Goal: Task Accomplishment & Management: Manage account settings

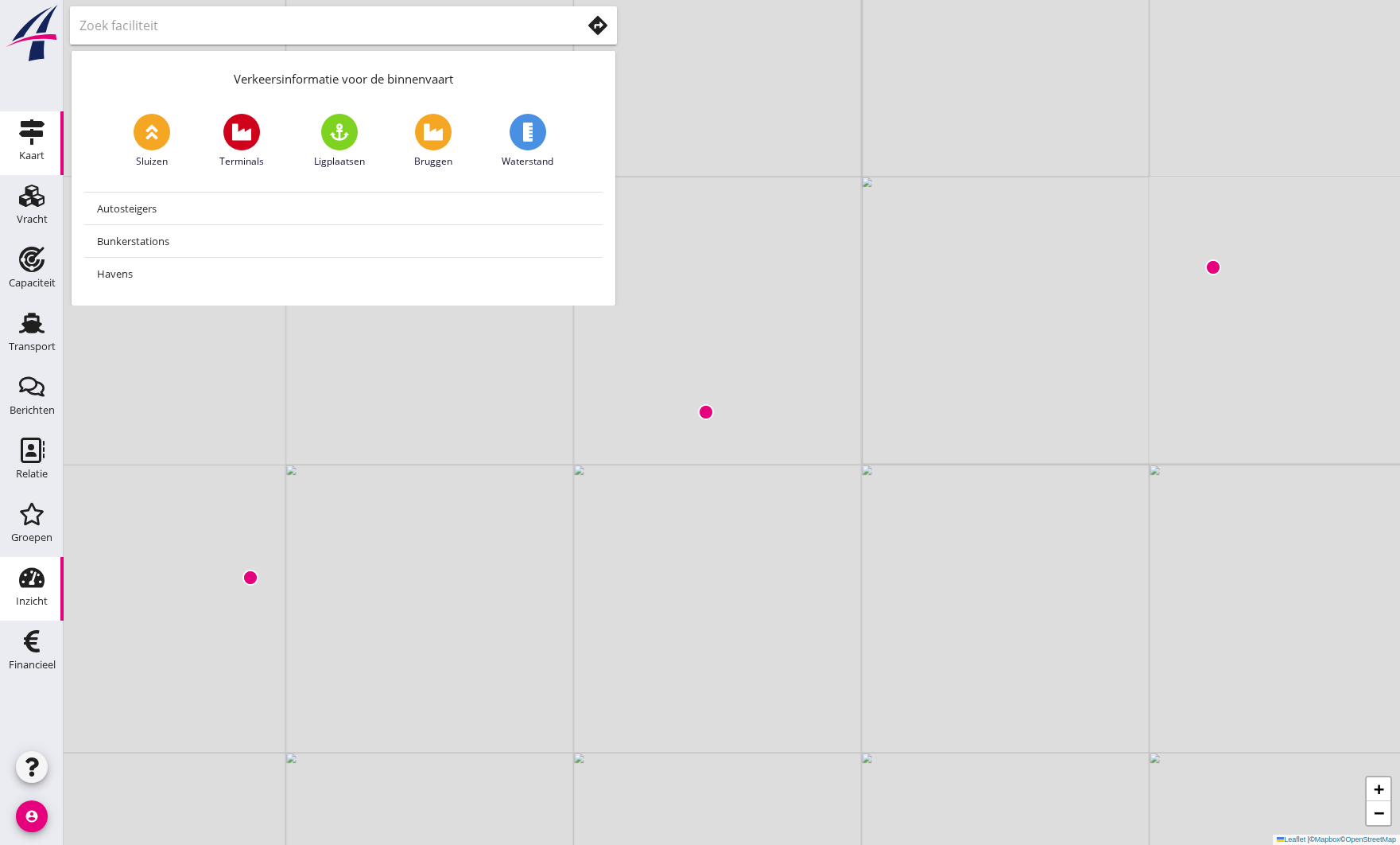
click at [27, 585] on use at bounding box center [32, 578] width 25 height 20
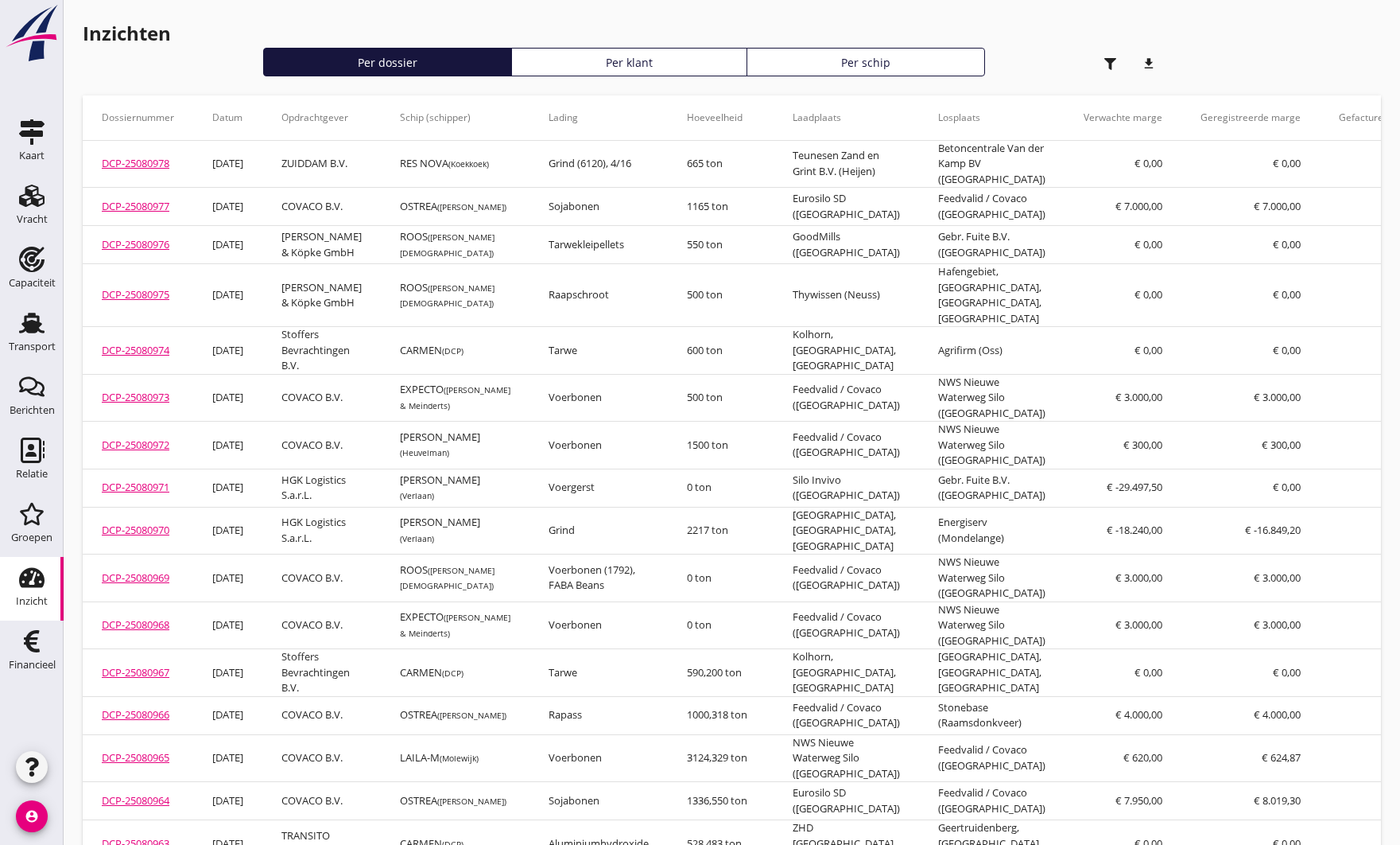
click at [1114, 61] on use "button" at bounding box center [1111, 64] width 12 height 12
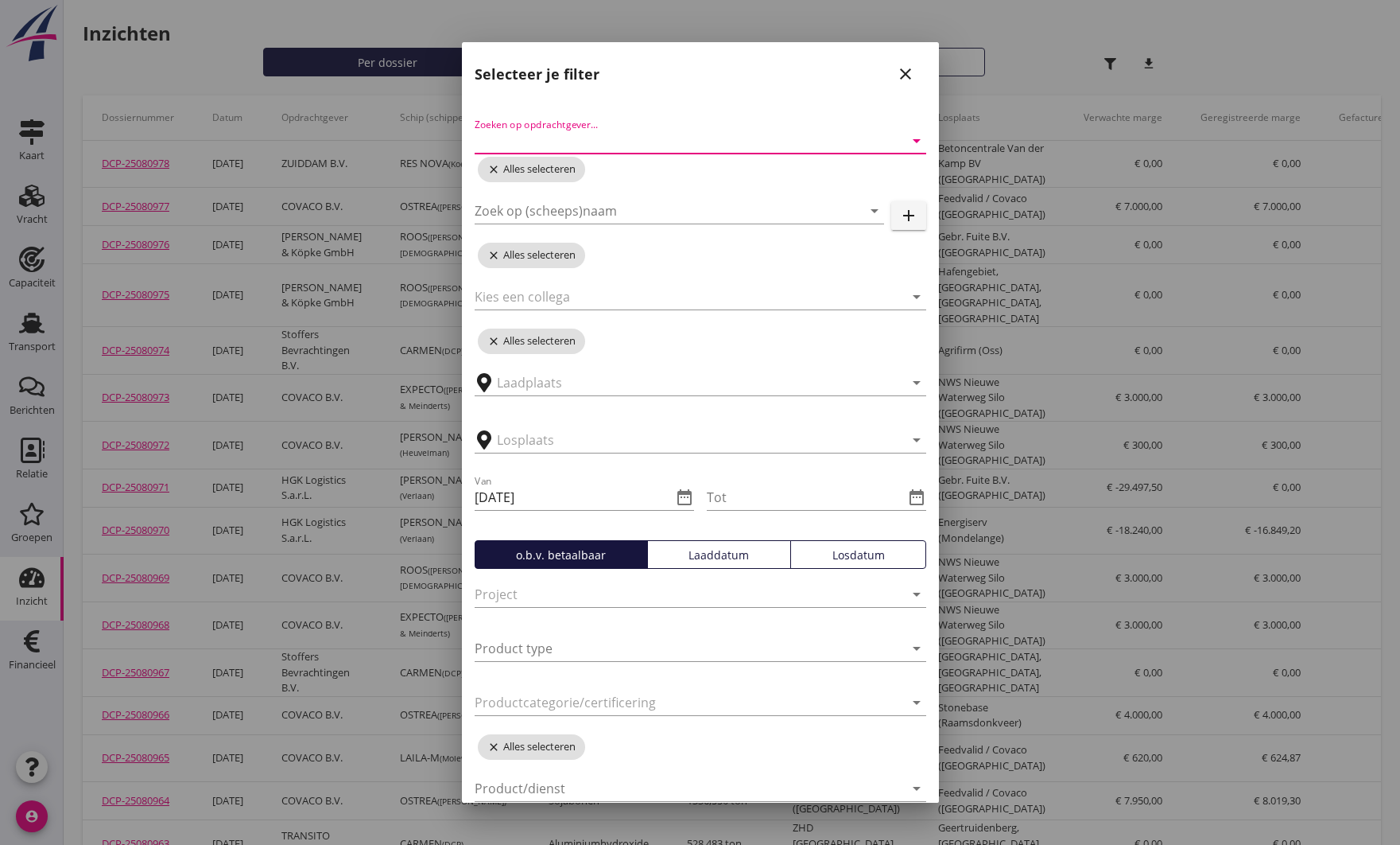
click at [554, 147] on input "Zoeken op opdrachtgever..." at bounding box center [678, 141] width 407 height 25
type input "cova"
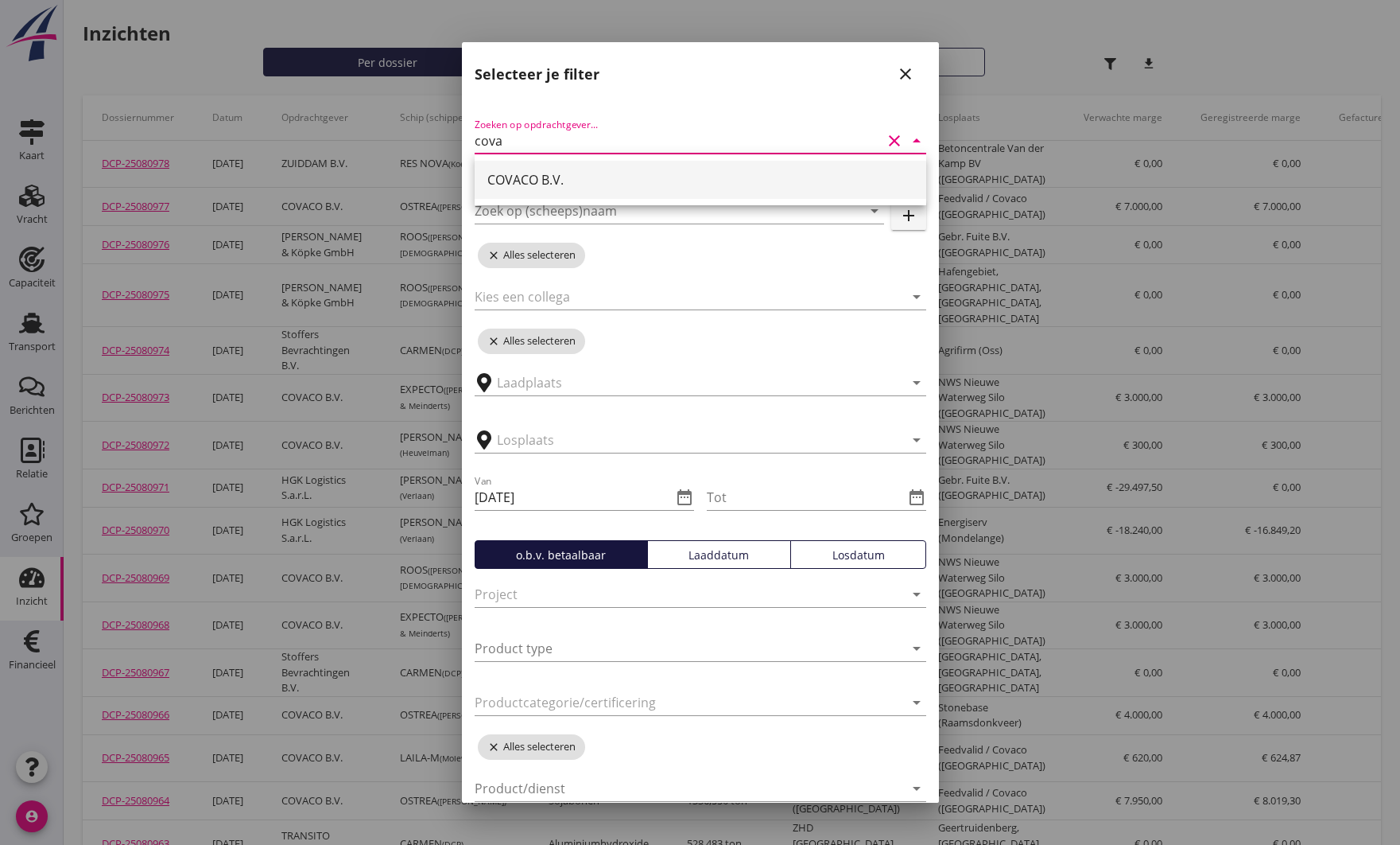
click at [552, 179] on div "COVACO B.V." at bounding box center [701, 180] width 426 height 20
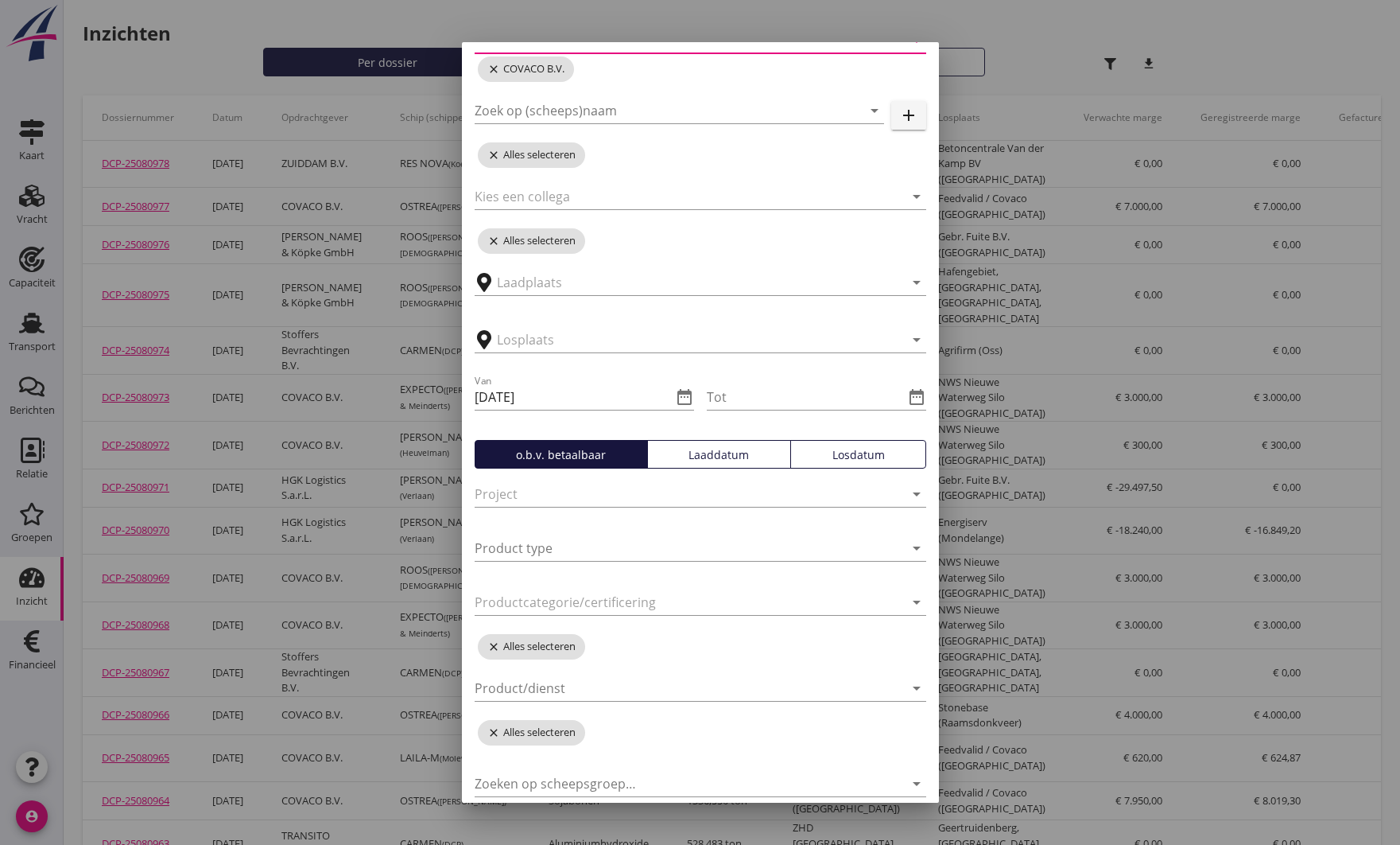
scroll to position [109, 0]
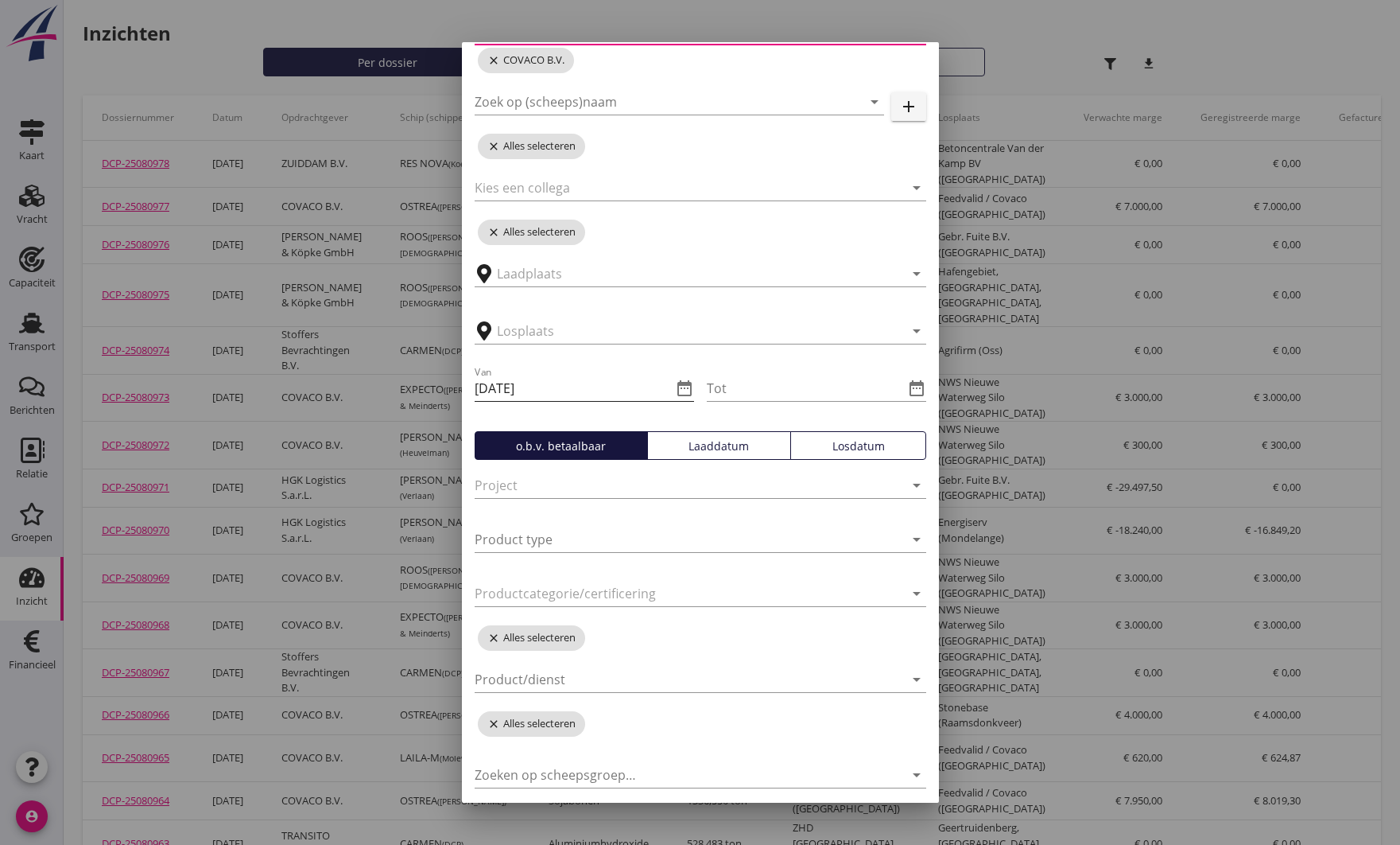
click at [684, 393] on icon "date_range" at bounding box center [684, 388] width 20 height 20
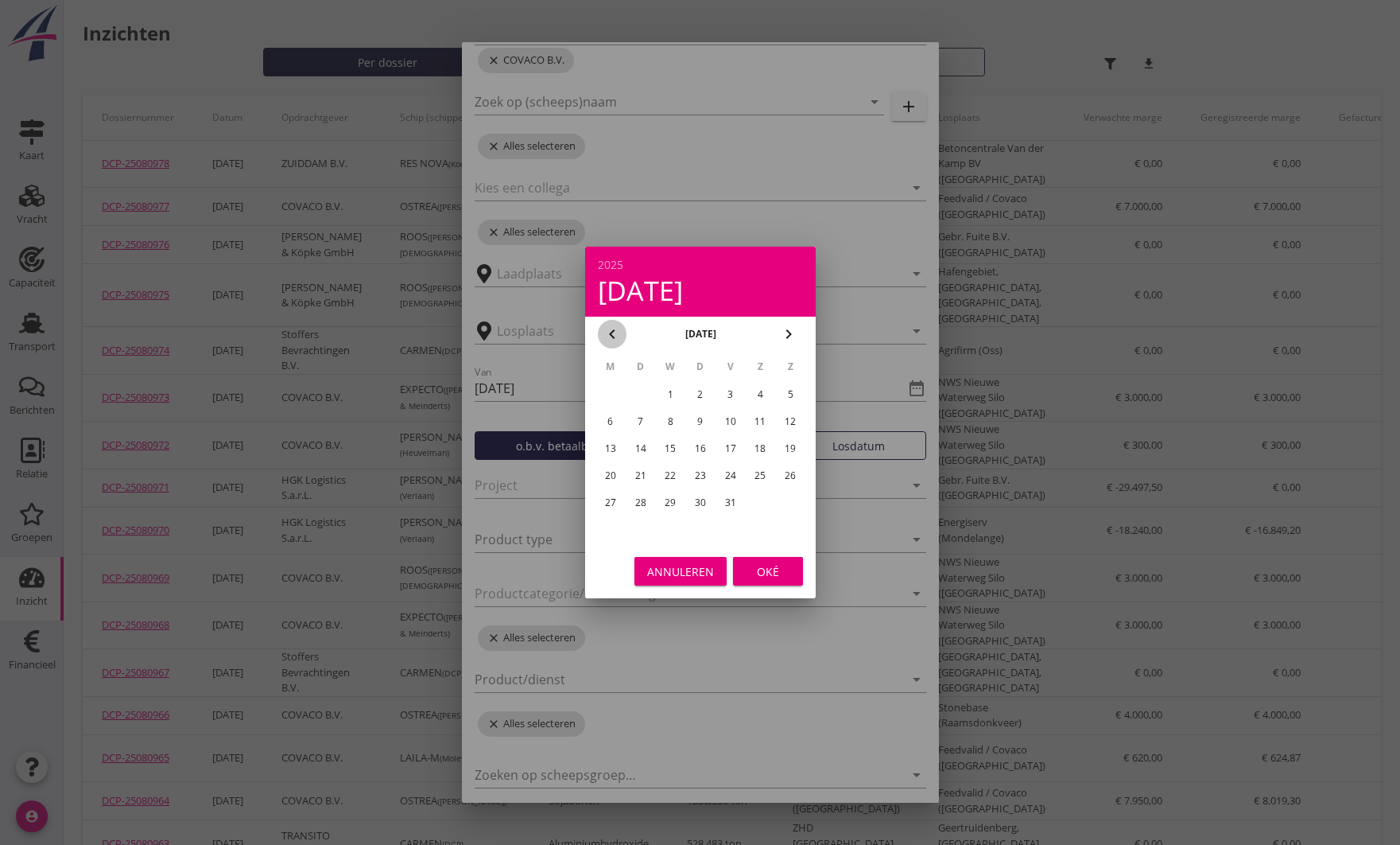
click at [618, 339] on icon "chevron_left" at bounding box center [612, 334] width 20 height 20
click at [647, 402] on div "1" at bounding box center [640, 394] width 25 height 25
type input "2025-07-01"
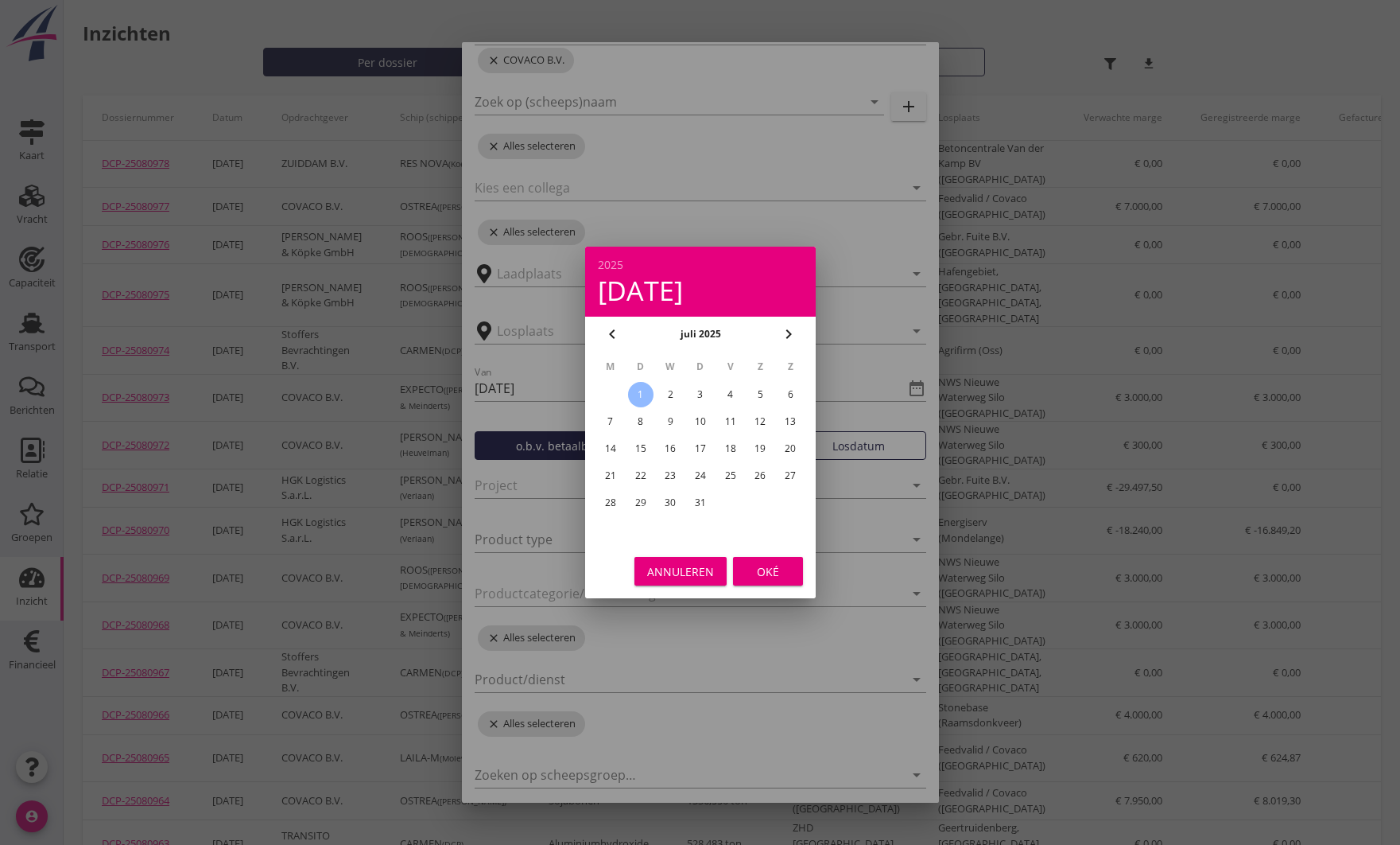
click at [765, 564] on div "Oké" at bounding box center [768, 571] width 45 height 17
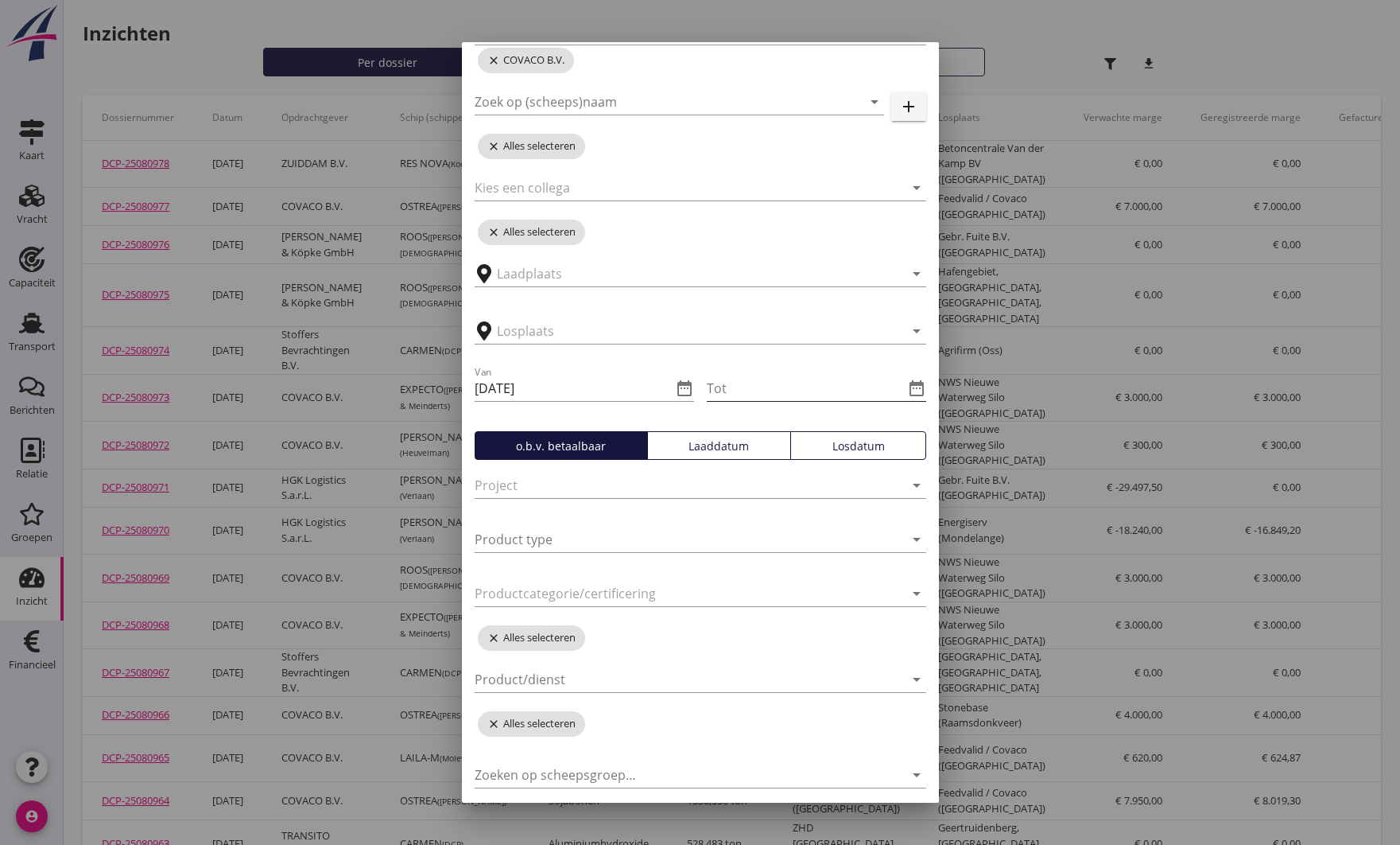
click at [918, 389] on icon "date_range" at bounding box center [917, 388] width 20 height 20
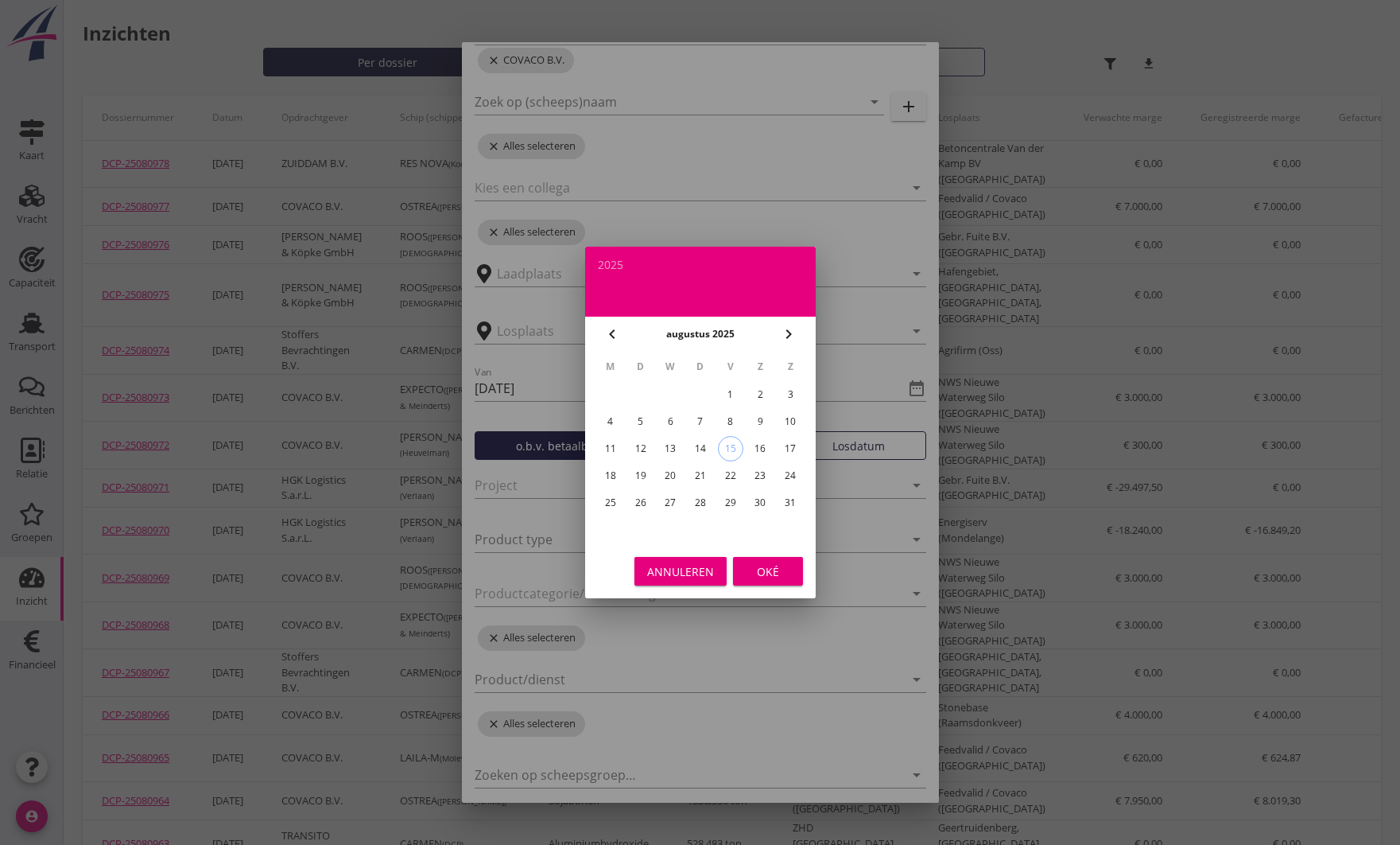
click at [616, 334] on icon "chevron_left" at bounding box center [612, 334] width 20 height 20
click at [700, 503] on div "31" at bounding box center [700, 503] width 25 height 25
type input "2025-07-31"
click at [774, 563] on div "Oké" at bounding box center [768, 571] width 45 height 17
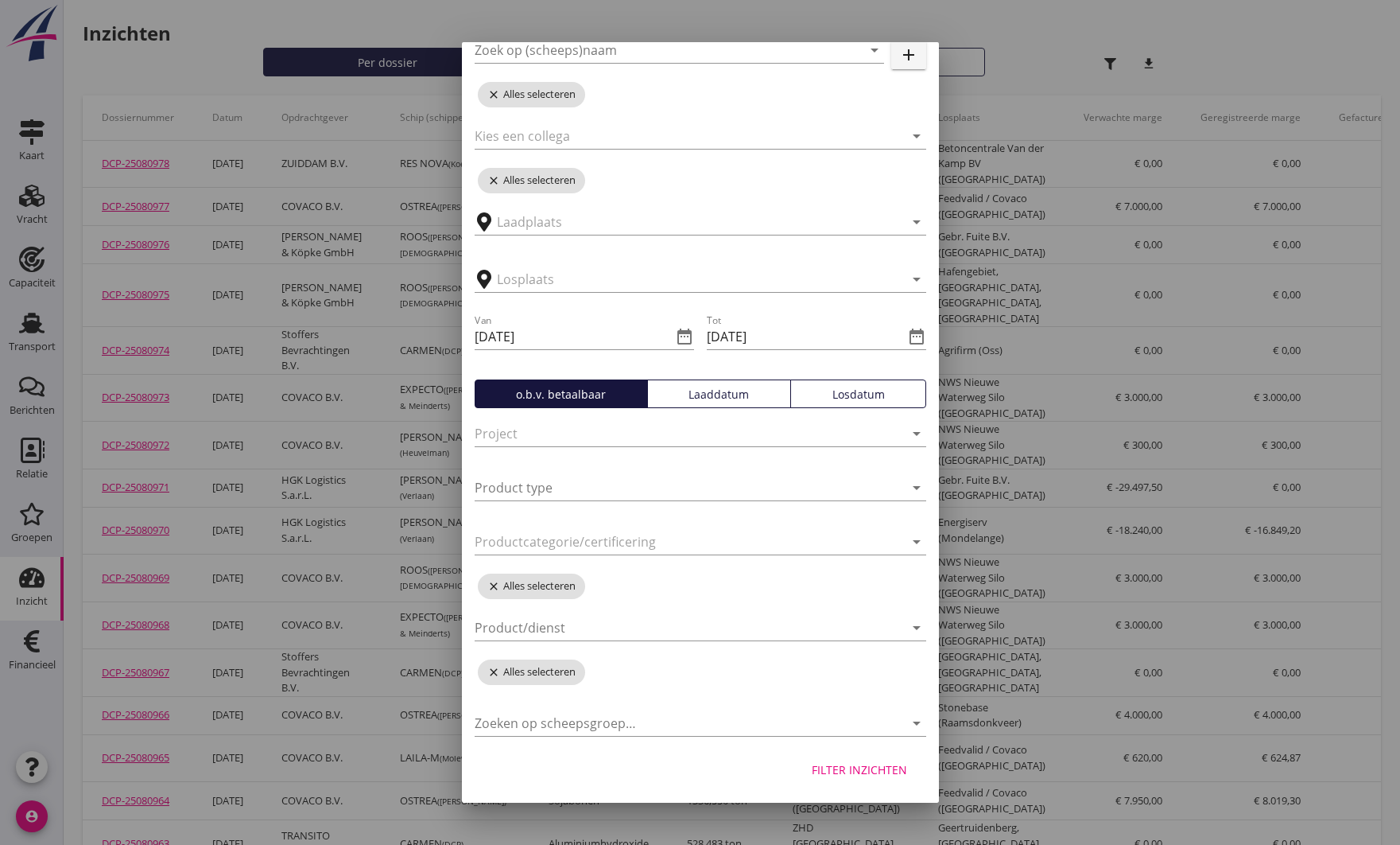
scroll to position [160, 0]
click at [856, 777] on div "Filter inzichten" at bounding box center [859, 769] width 96 height 17
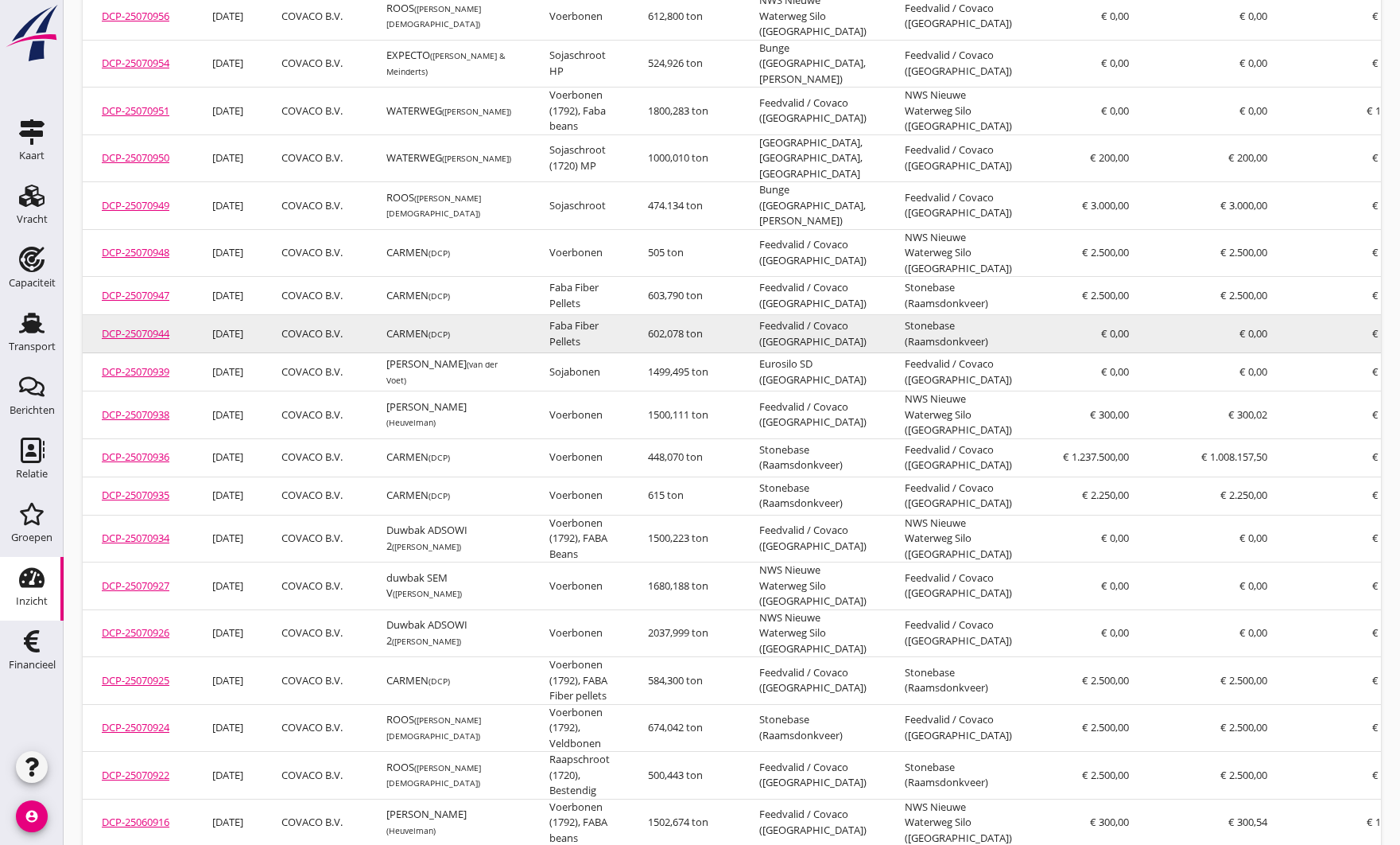
scroll to position [200, 0]
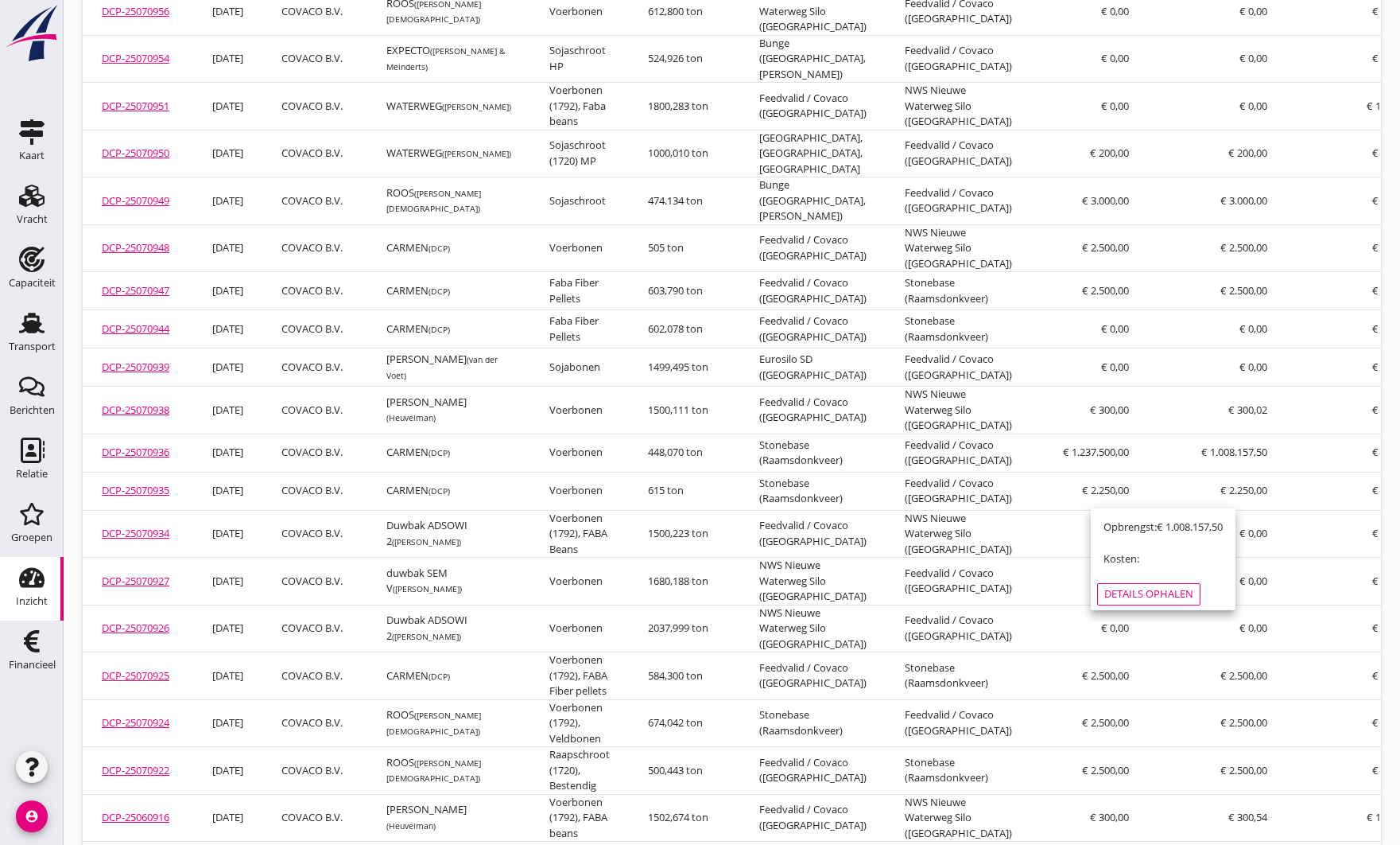
click at [1134, 593] on div "Details ophalen" at bounding box center [1149, 594] width 89 height 16
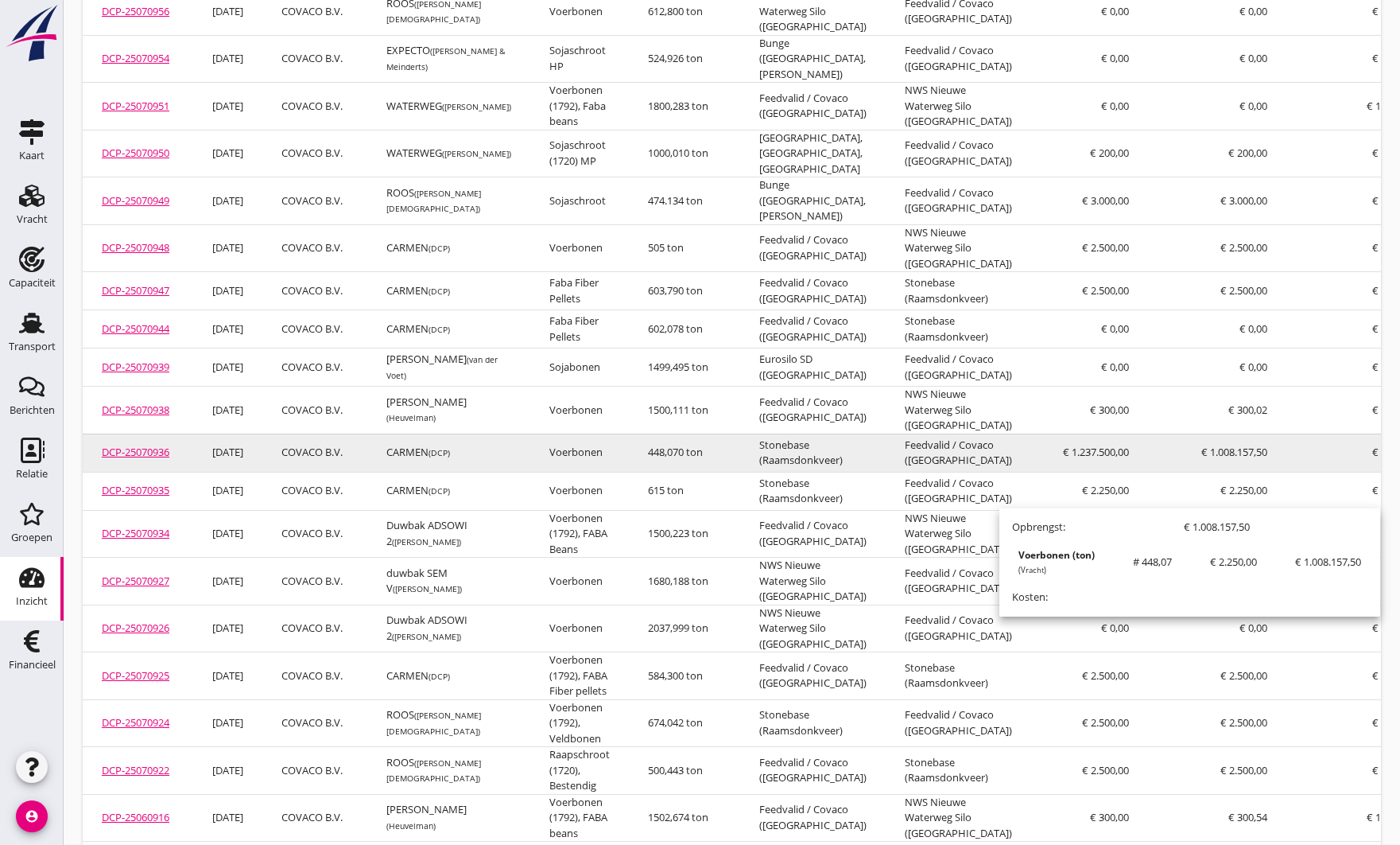
click at [1202, 459] on span "€ 1.008.157,50" at bounding box center [1234, 452] width 66 height 15
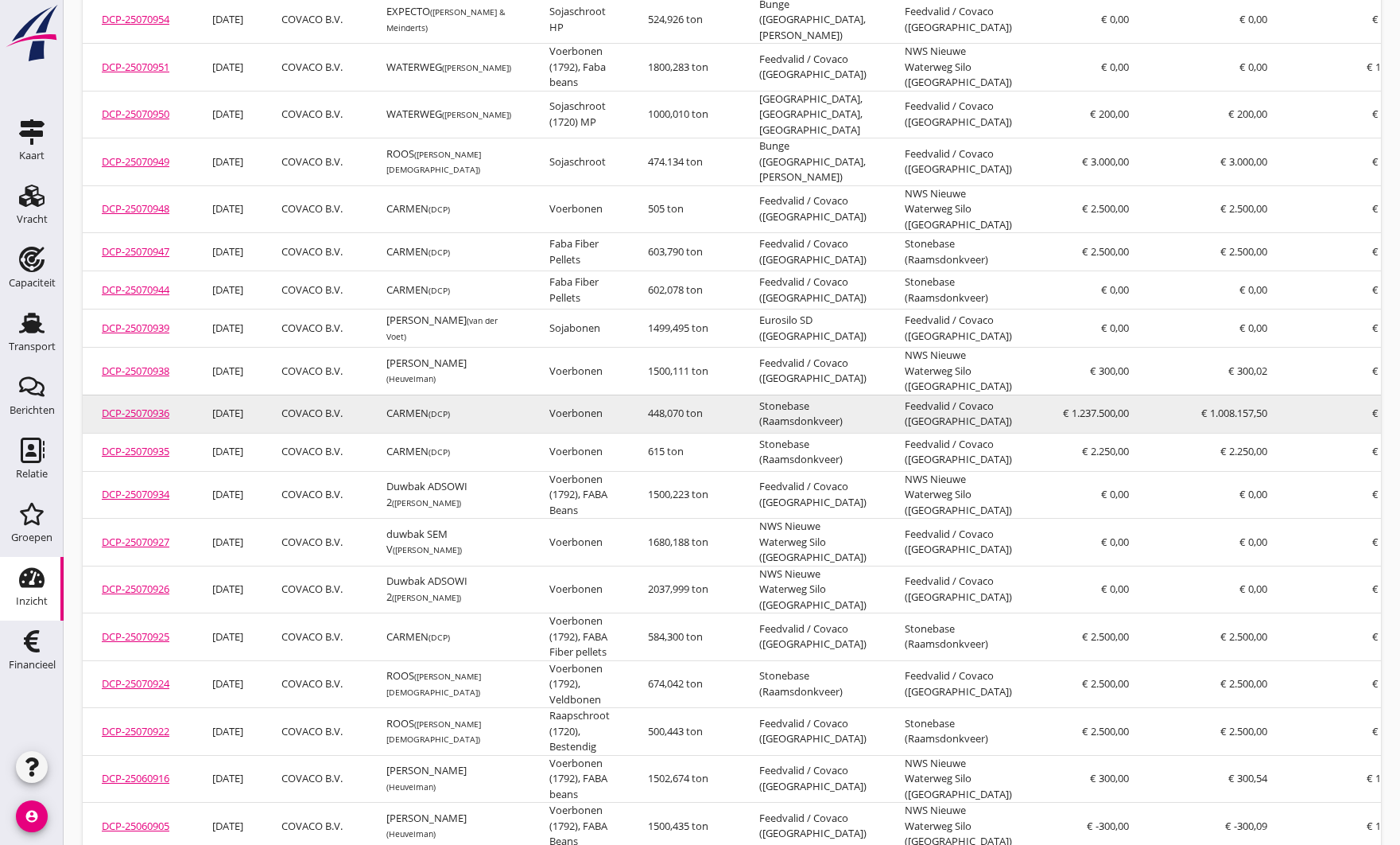
scroll to position [238, 0]
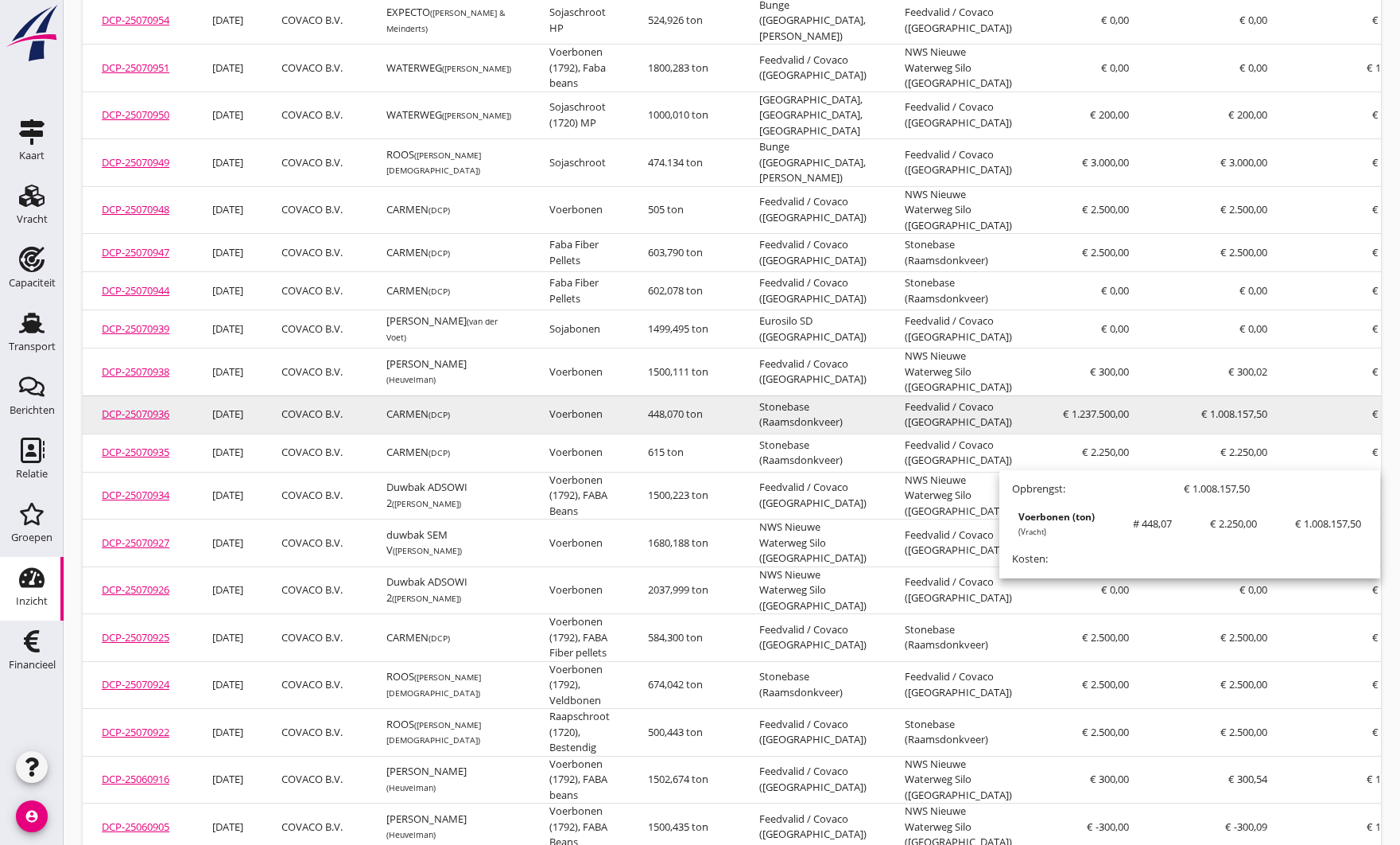
click at [1202, 421] on span "€ 1.008.157,50" at bounding box center [1234, 414] width 66 height 15
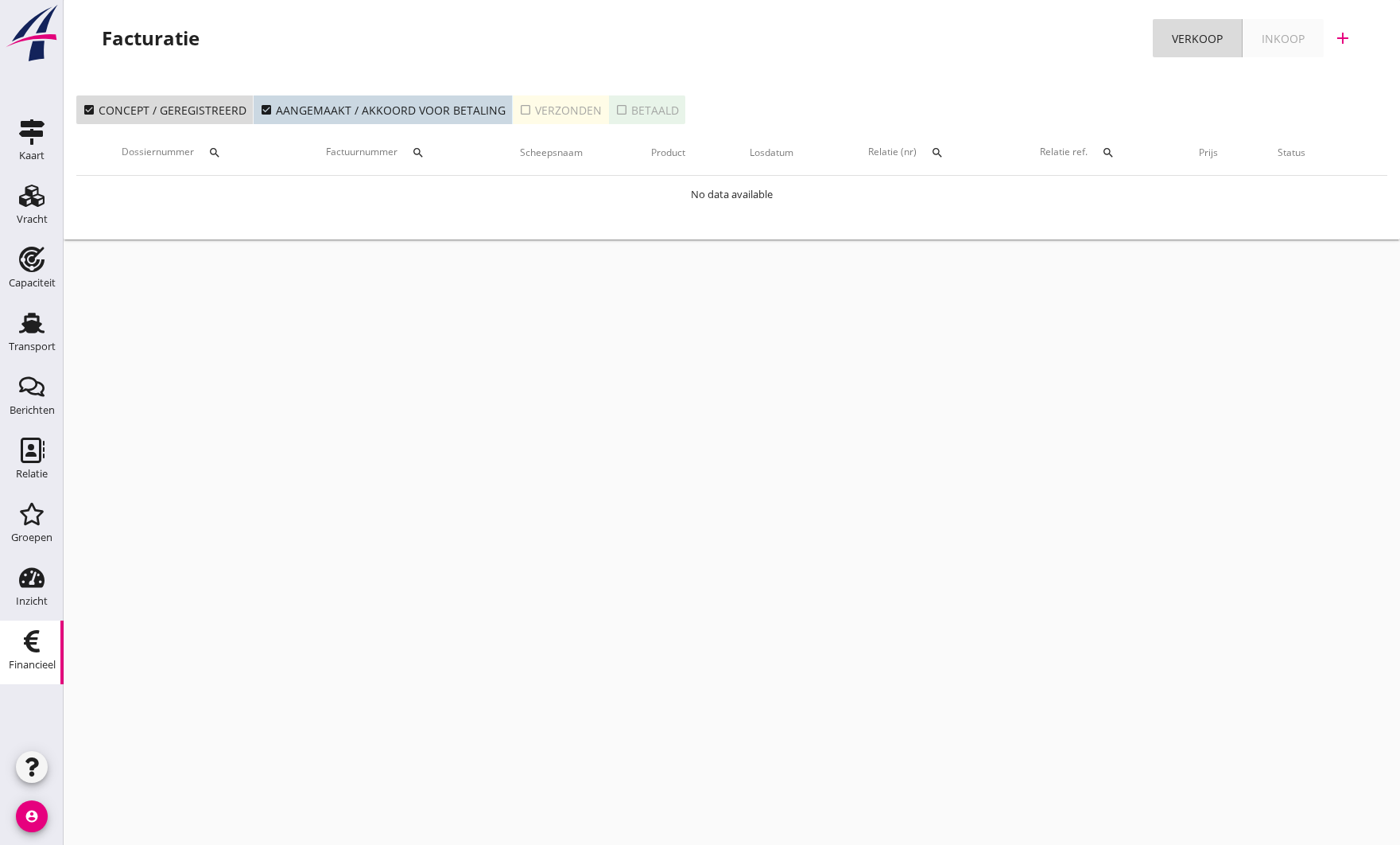
click at [574, 109] on div "check_box_outline_blank Verzonden" at bounding box center [560, 110] width 83 height 17
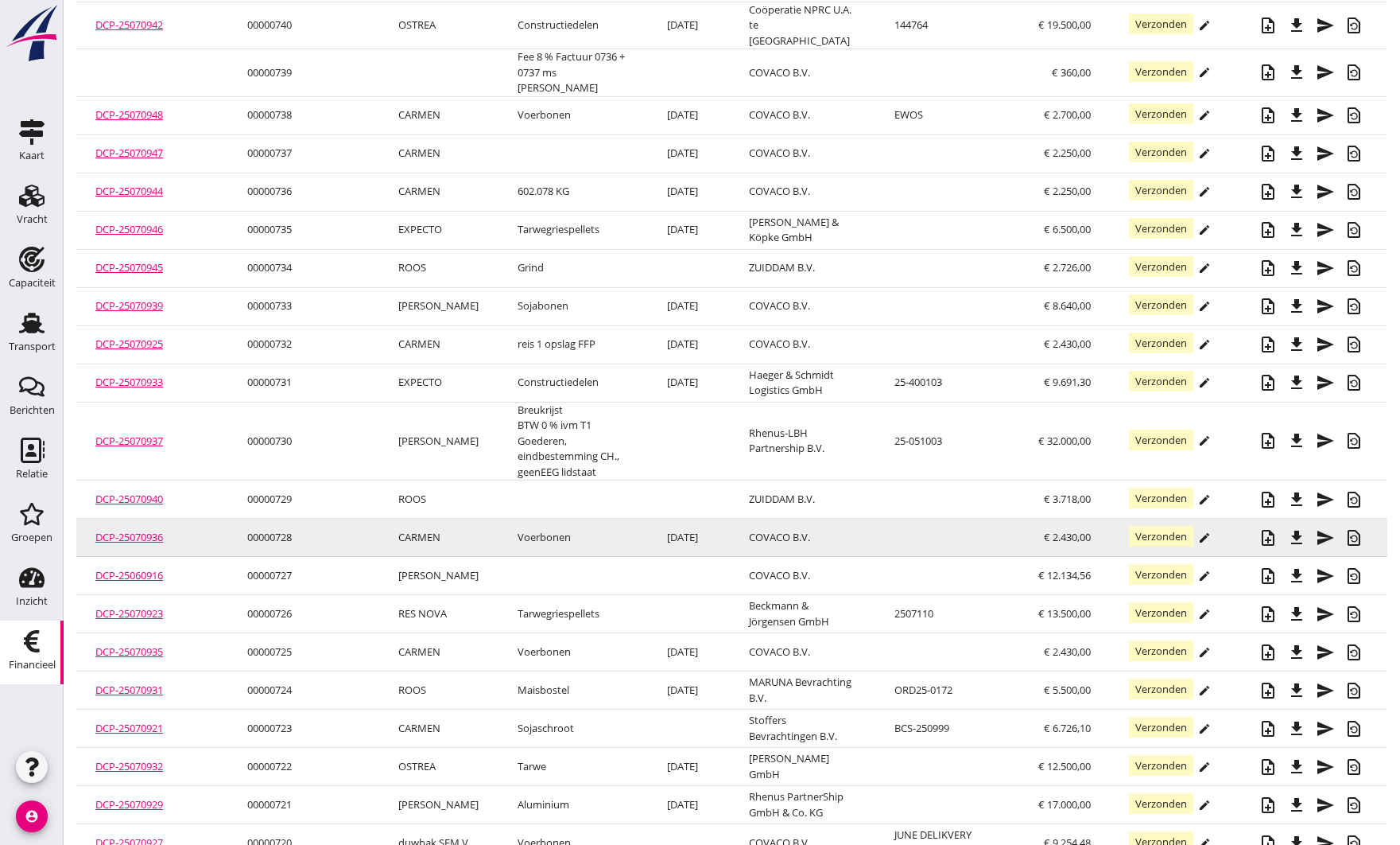
scroll to position [1352, 0]
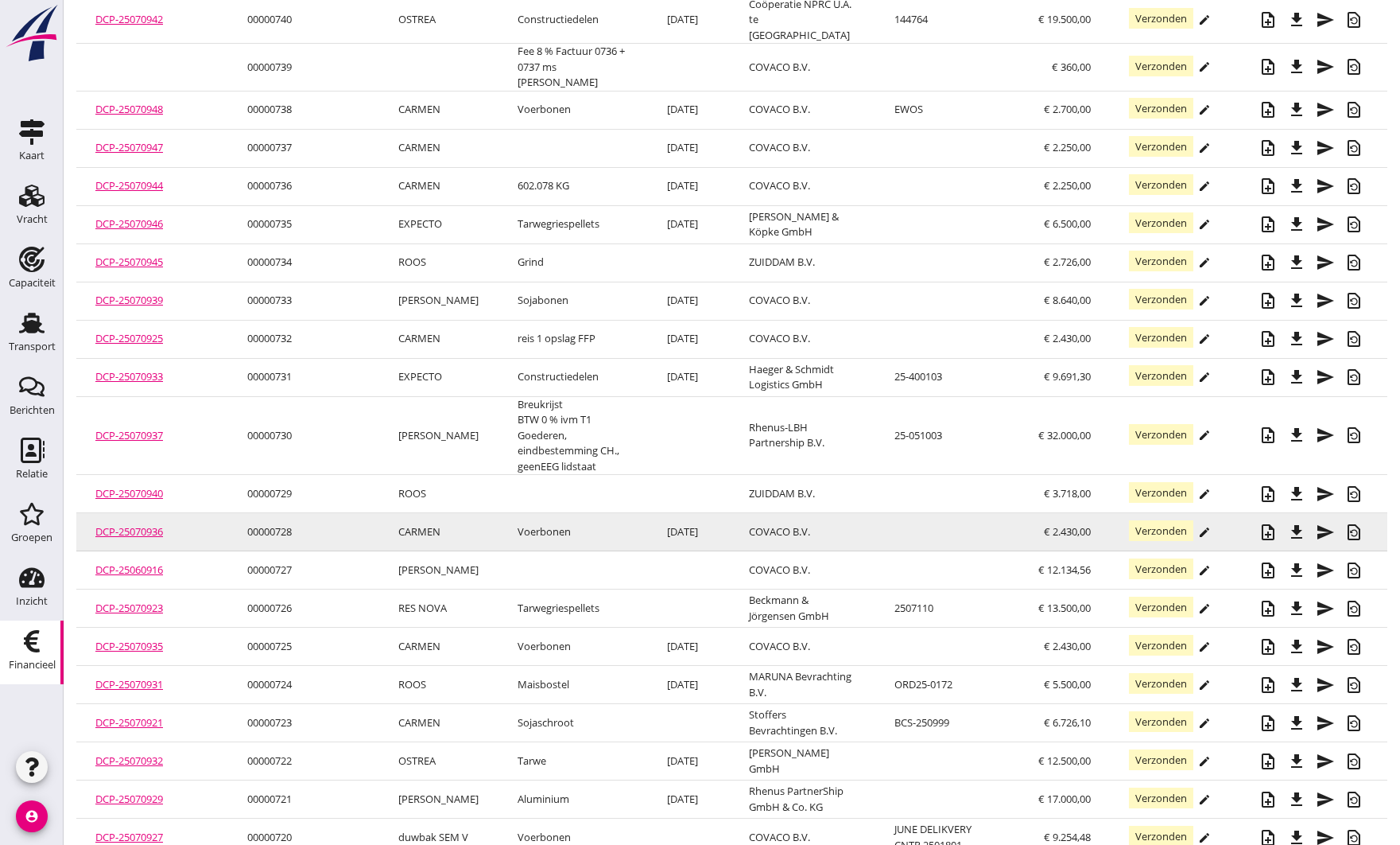
click at [1202, 526] on icon "edit" at bounding box center [1204, 532] width 13 height 13
click at [1240, 513] on td "note_add file_download send restore_page" at bounding box center [1311, 532] width 153 height 38
click at [387, 513] on td "CARMEN" at bounding box center [439, 532] width 119 height 38
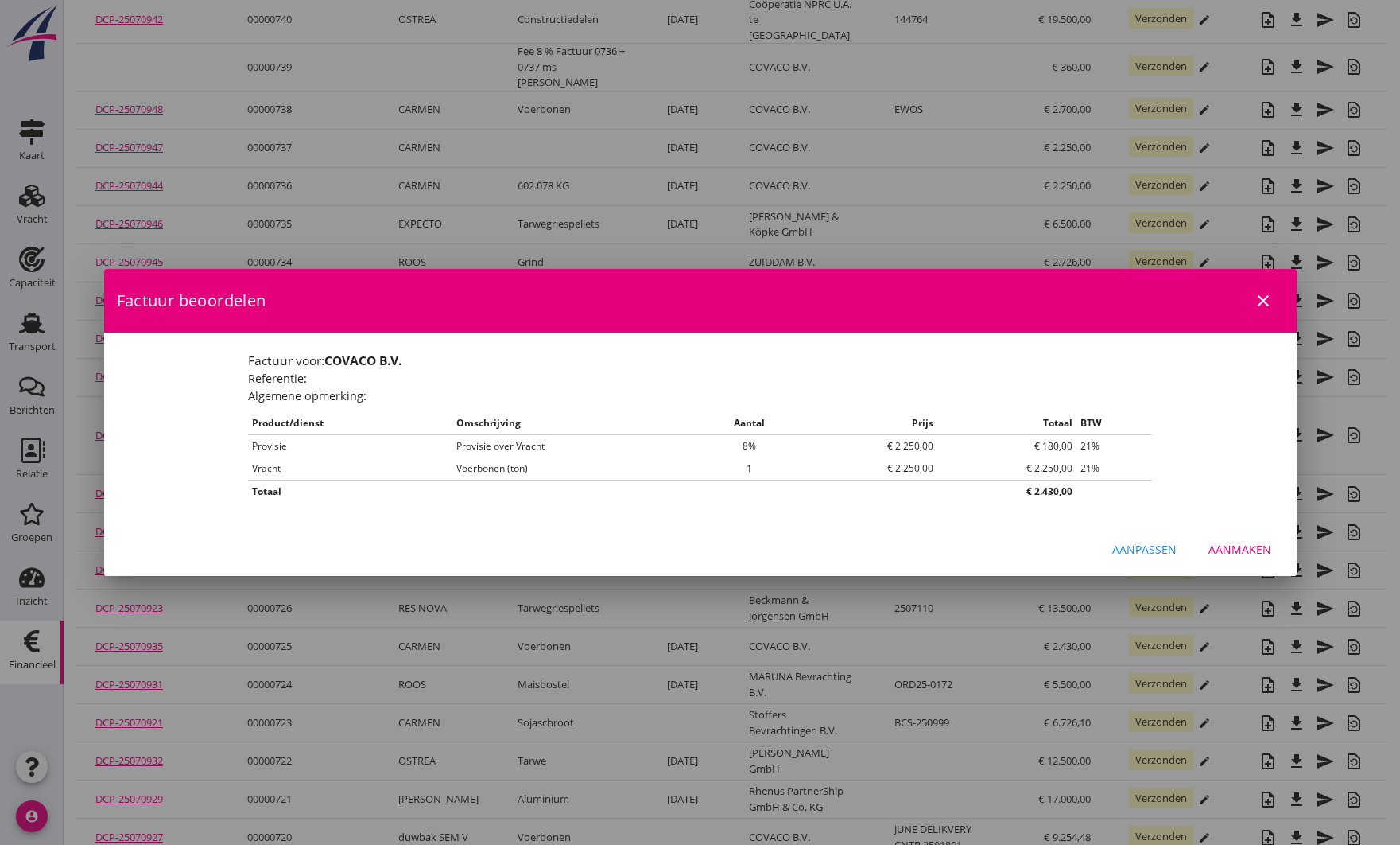
click at [1143, 543] on div "Aanpassen" at bounding box center [1145, 549] width 65 height 17
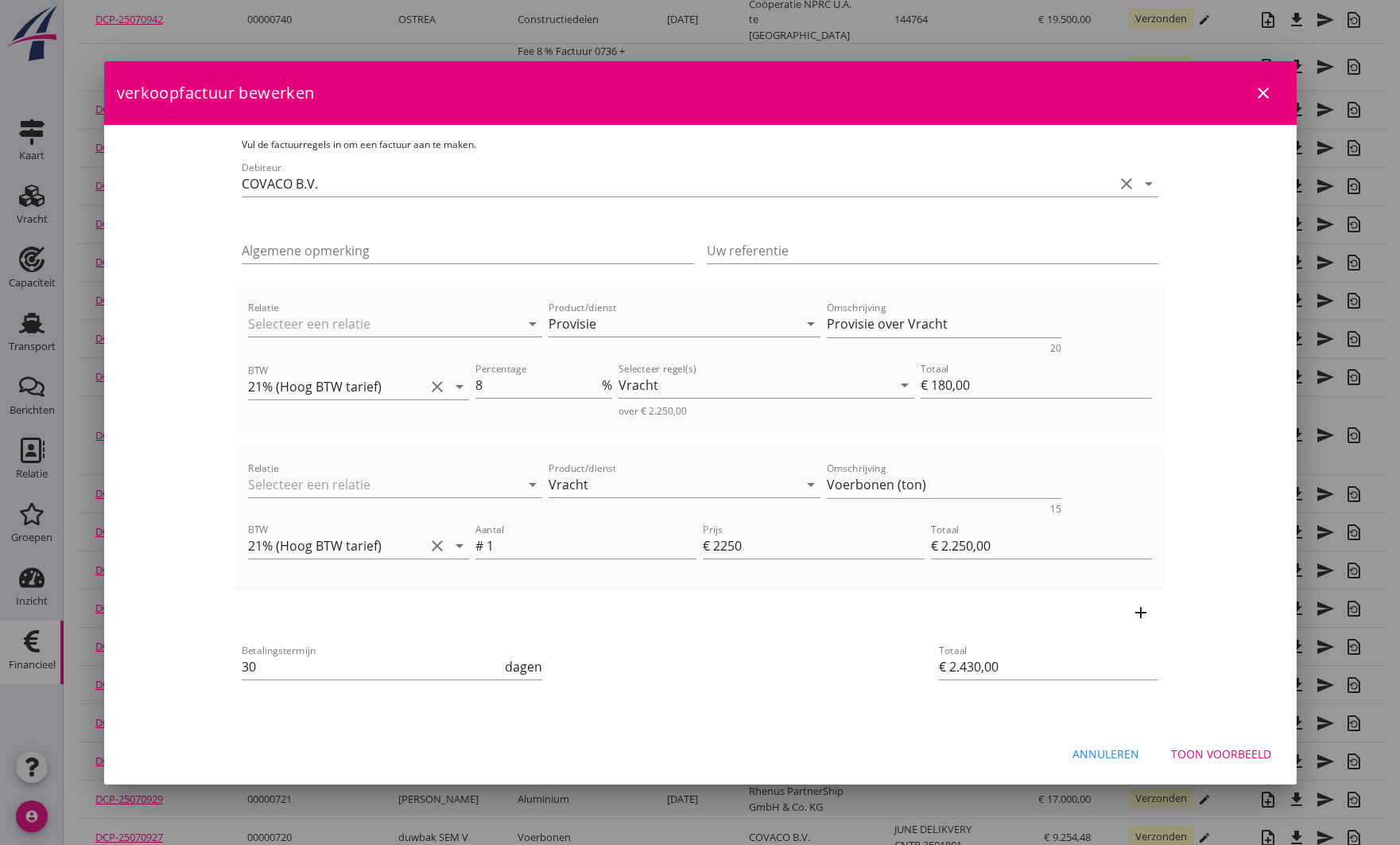
click at [1269, 93] on icon "close" at bounding box center [1263, 93] width 20 height 20
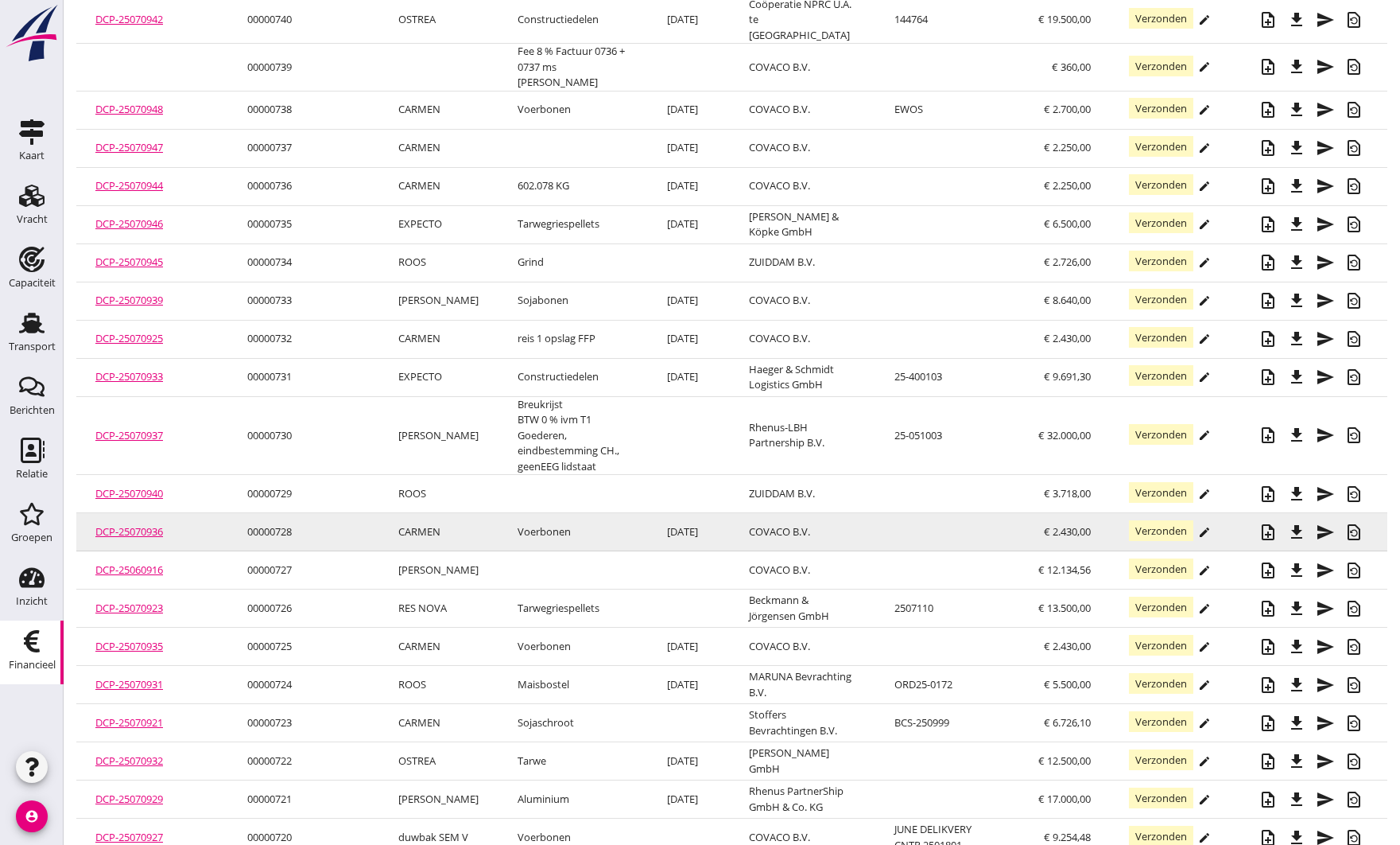
click at [1024, 513] on td "€ 2.430,00" at bounding box center [1065, 532] width 91 height 38
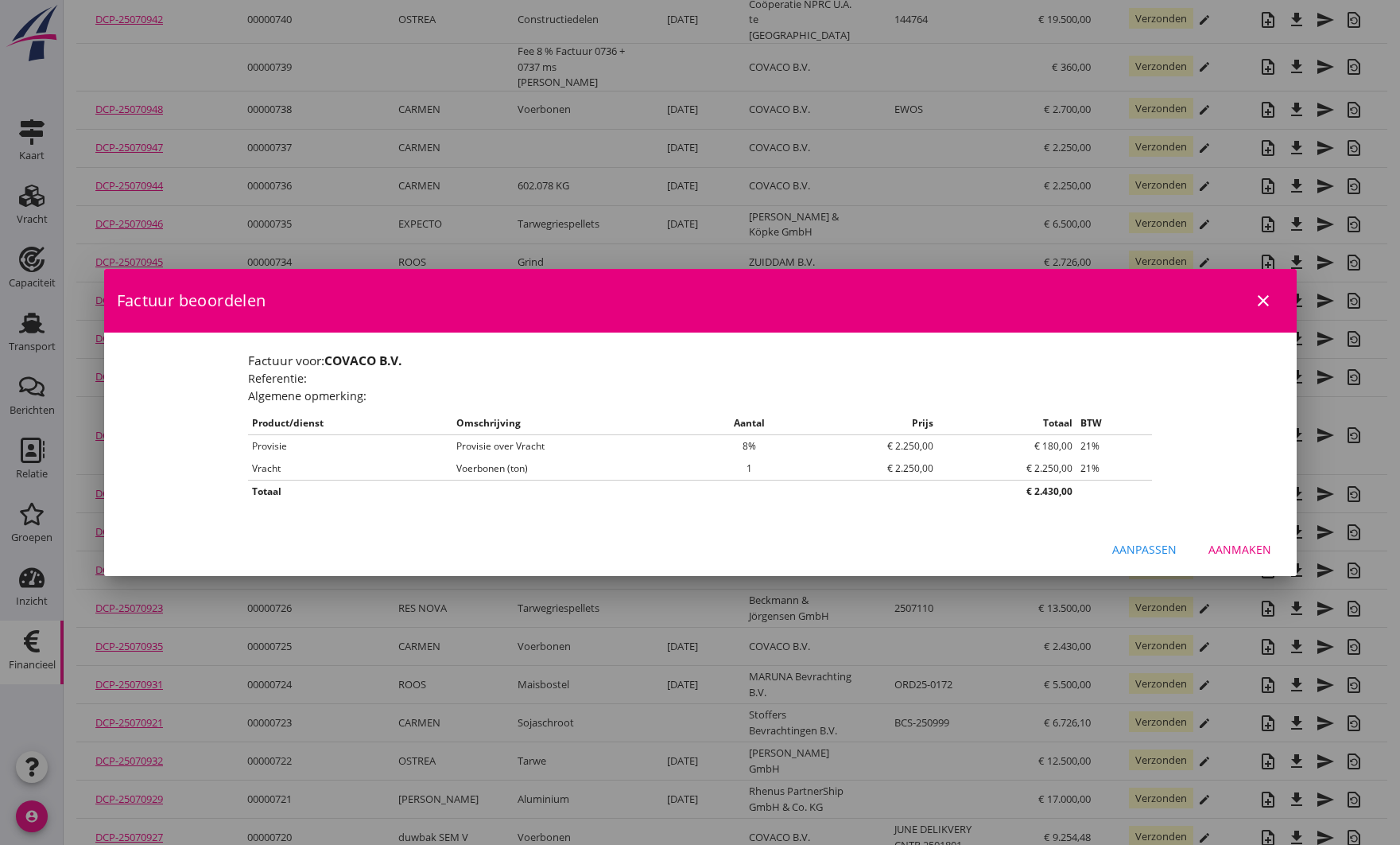
click at [1138, 551] on div "Aanpassen" at bounding box center [1145, 549] width 65 height 17
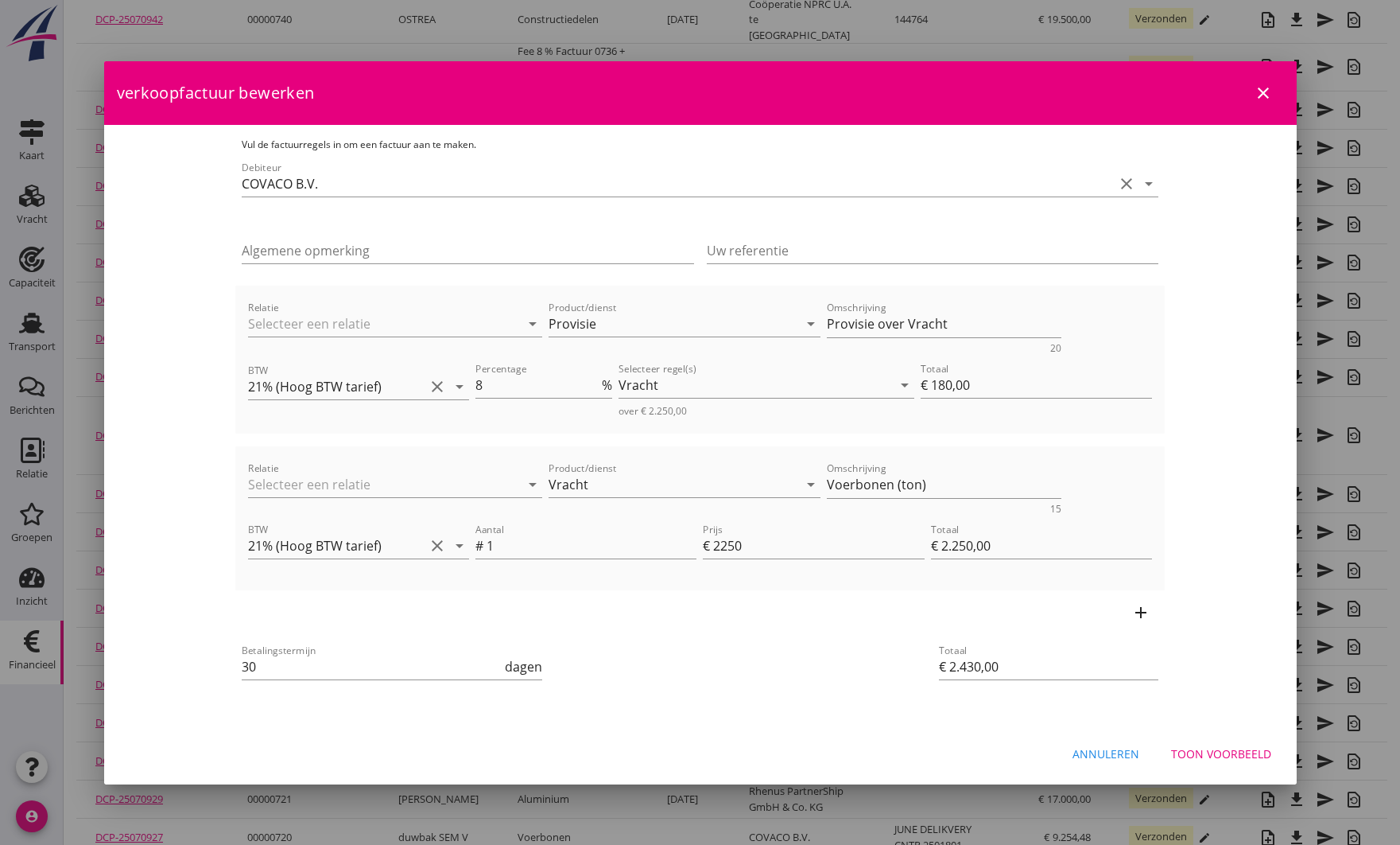
click at [1192, 751] on div "Toon voorbeeld" at bounding box center [1221, 753] width 100 height 17
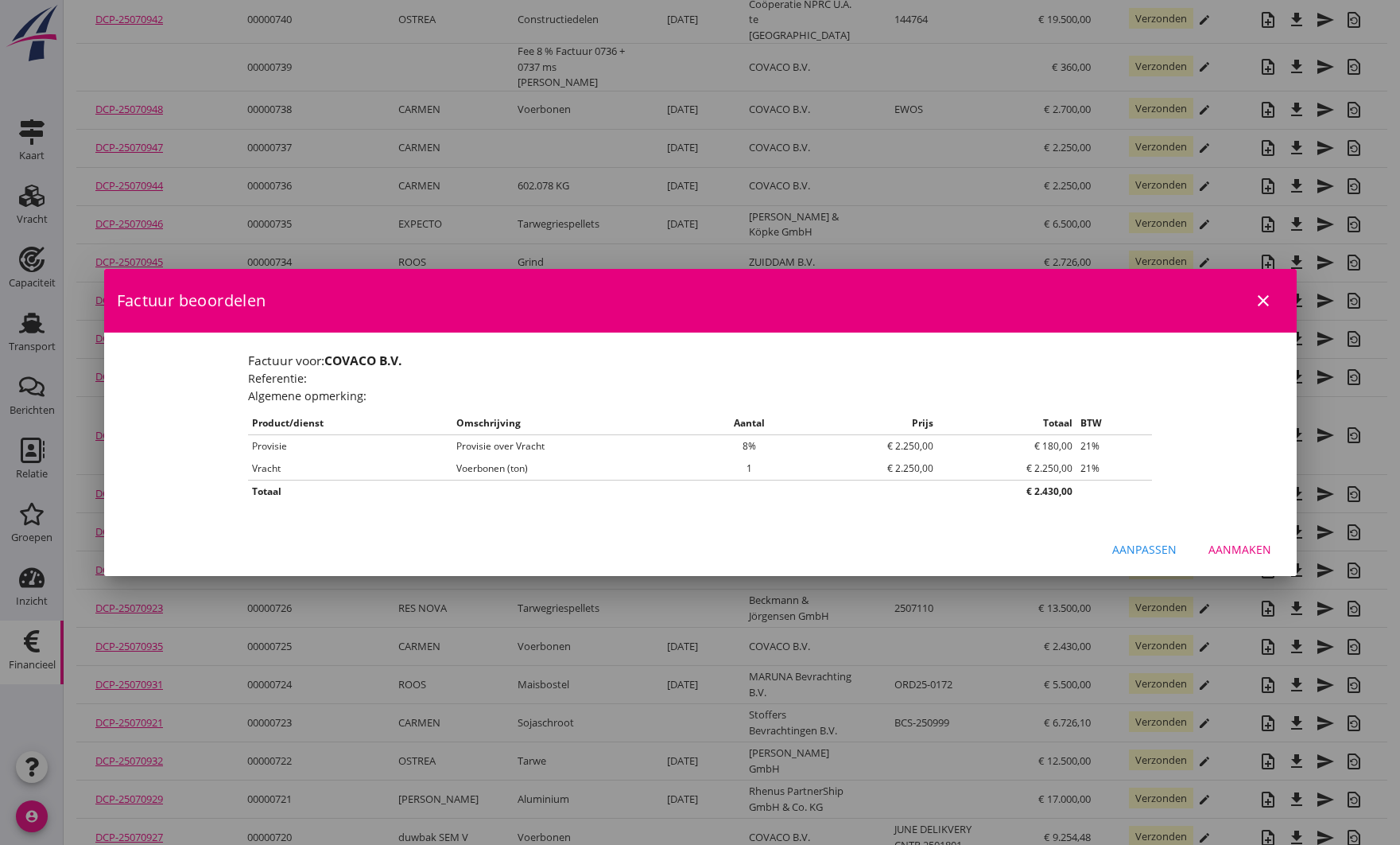
click at [1159, 548] on div "Aanpassen" at bounding box center [1145, 549] width 65 height 17
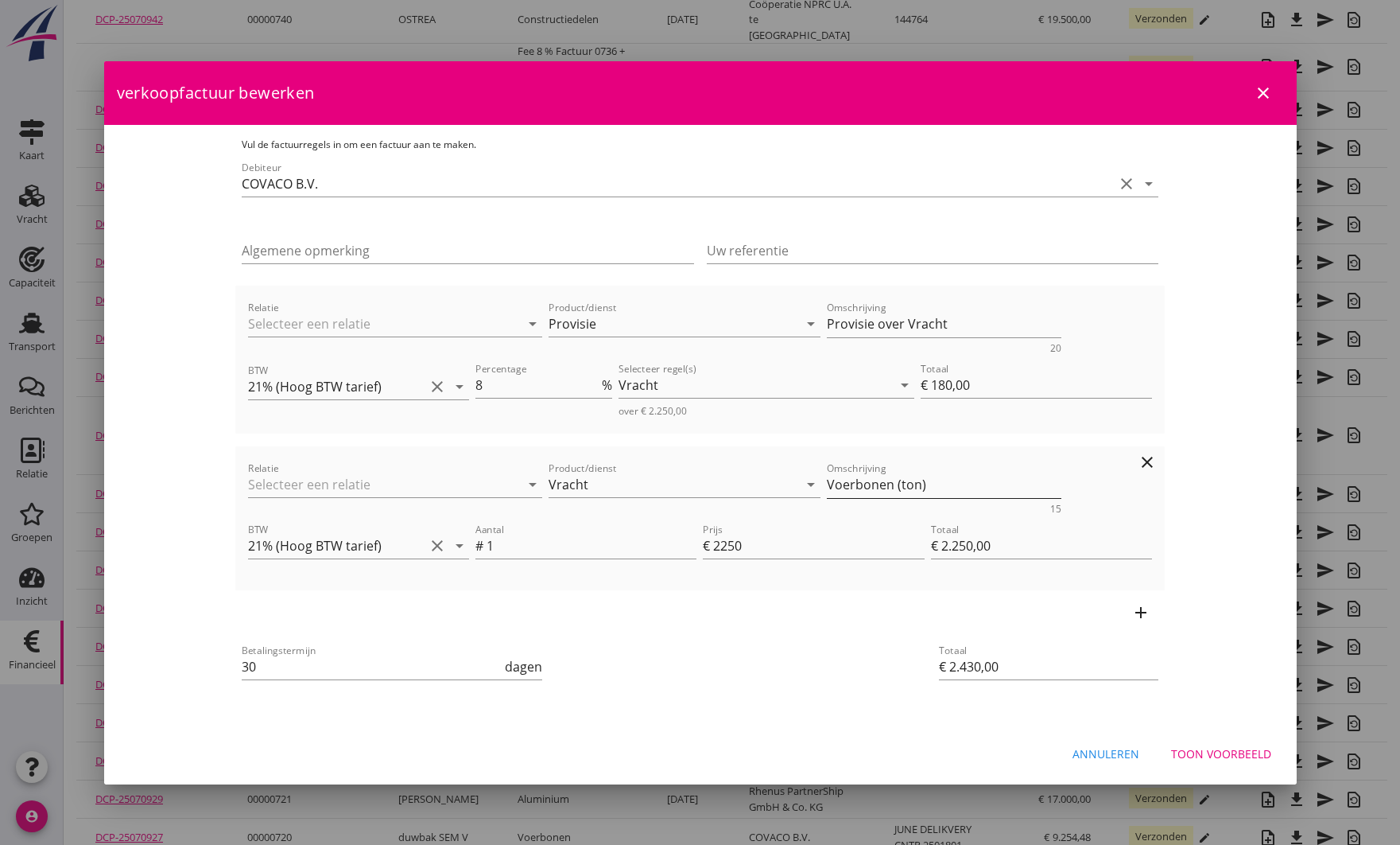
click at [881, 488] on textarea "Voerbonen (ton)" at bounding box center [944, 484] width 235 height 26
click at [926, 486] on textarea "Voerbonen (ton)" at bounding box center [944, 484] width 235 height 26
click at [729, 389] on div "Vracht" at bounding box center [756, 385] width 275 height 25
click at [926, 326] on textarea "Provisie over Vracht" at bounding box center [944, 324] width 235 height 26
click at [766, 377] on div "Vracht" at bounding box center [756, 385] width 275 height 25
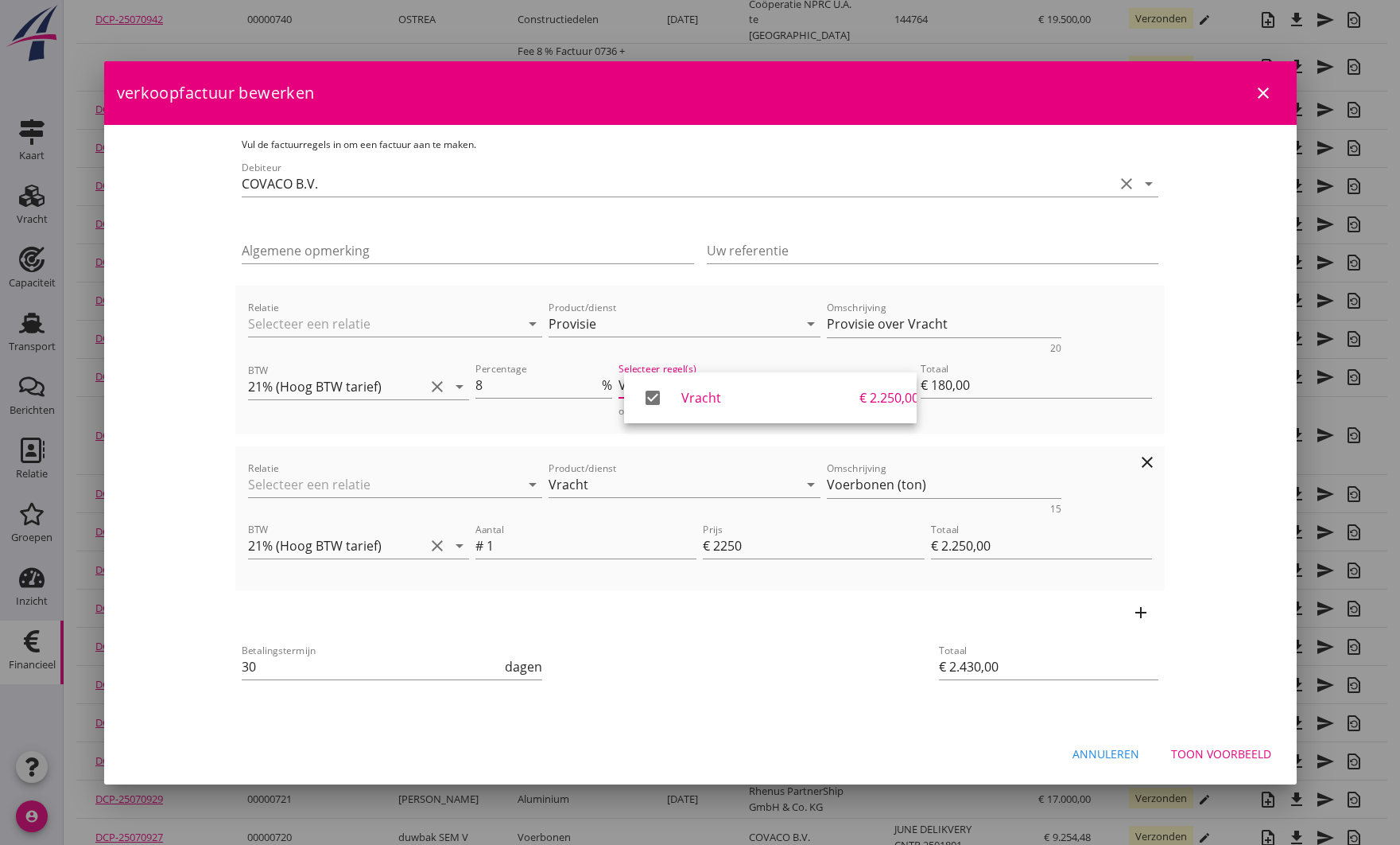
click at [505, 458] on div "Relatie arrow_drop_down" at bounding box center [394, 486] width 300 height 62
click at [1104, 745] on div "Annuleren" at bounding box center [1106, 753] width 66 height 17
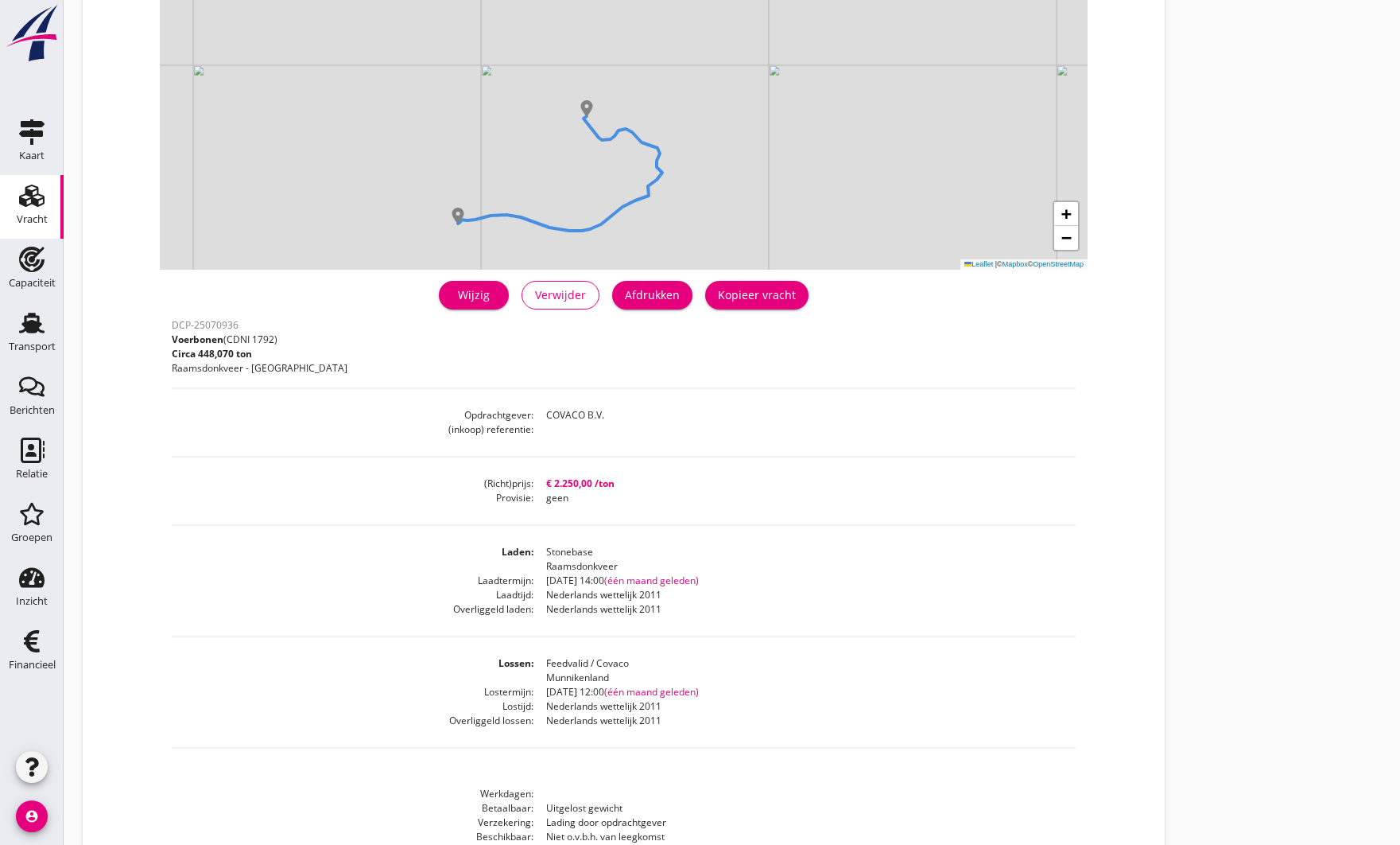
scroll to position [144, 0]
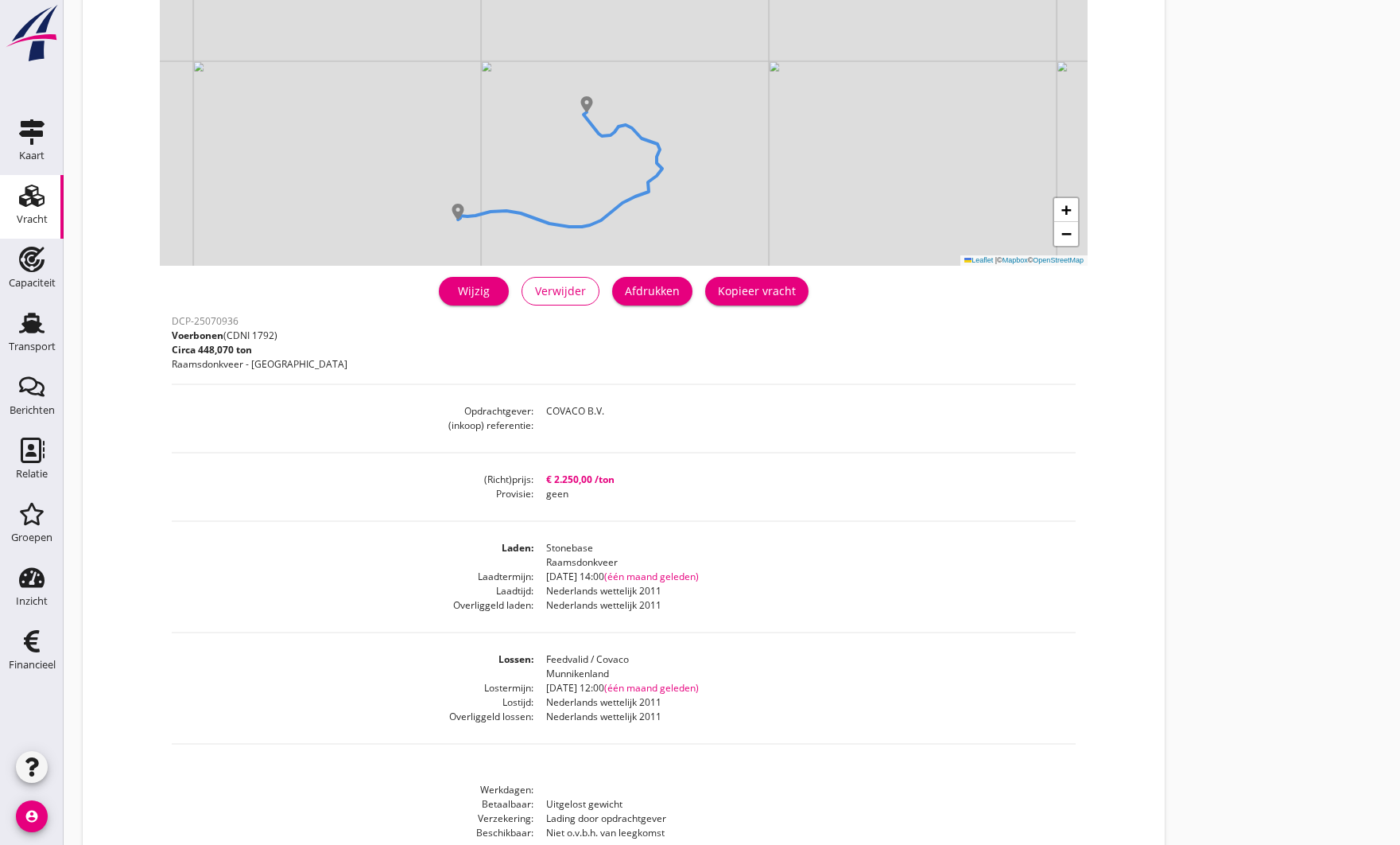
click at [489, 288] on div "Wijzig" at bounding box center [474, 290] width 45 height 17
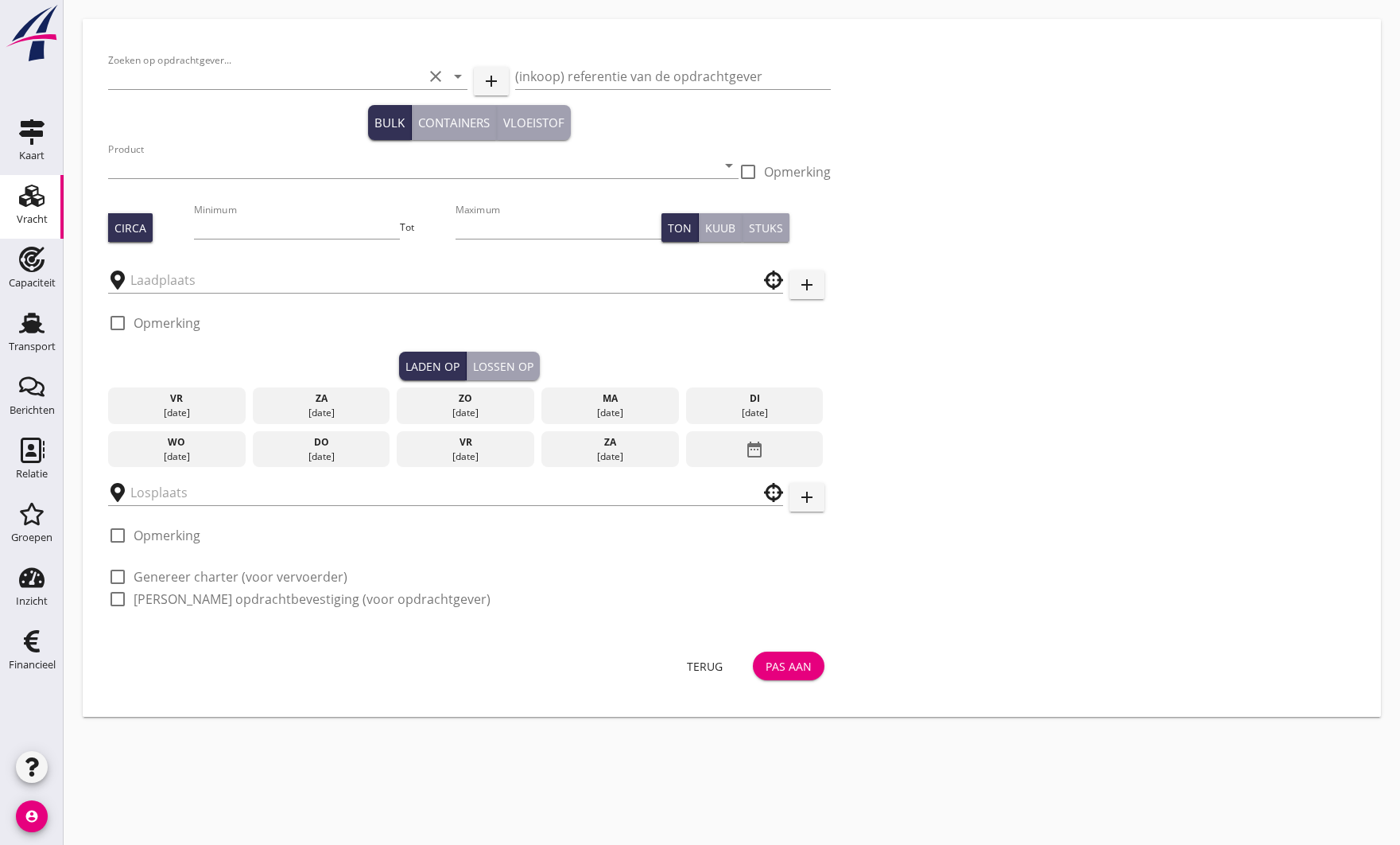
type input "COVACO B.V."
type input "Voerbonen (1792)"
type input "500"
type input "550"
type input "Stonebase"
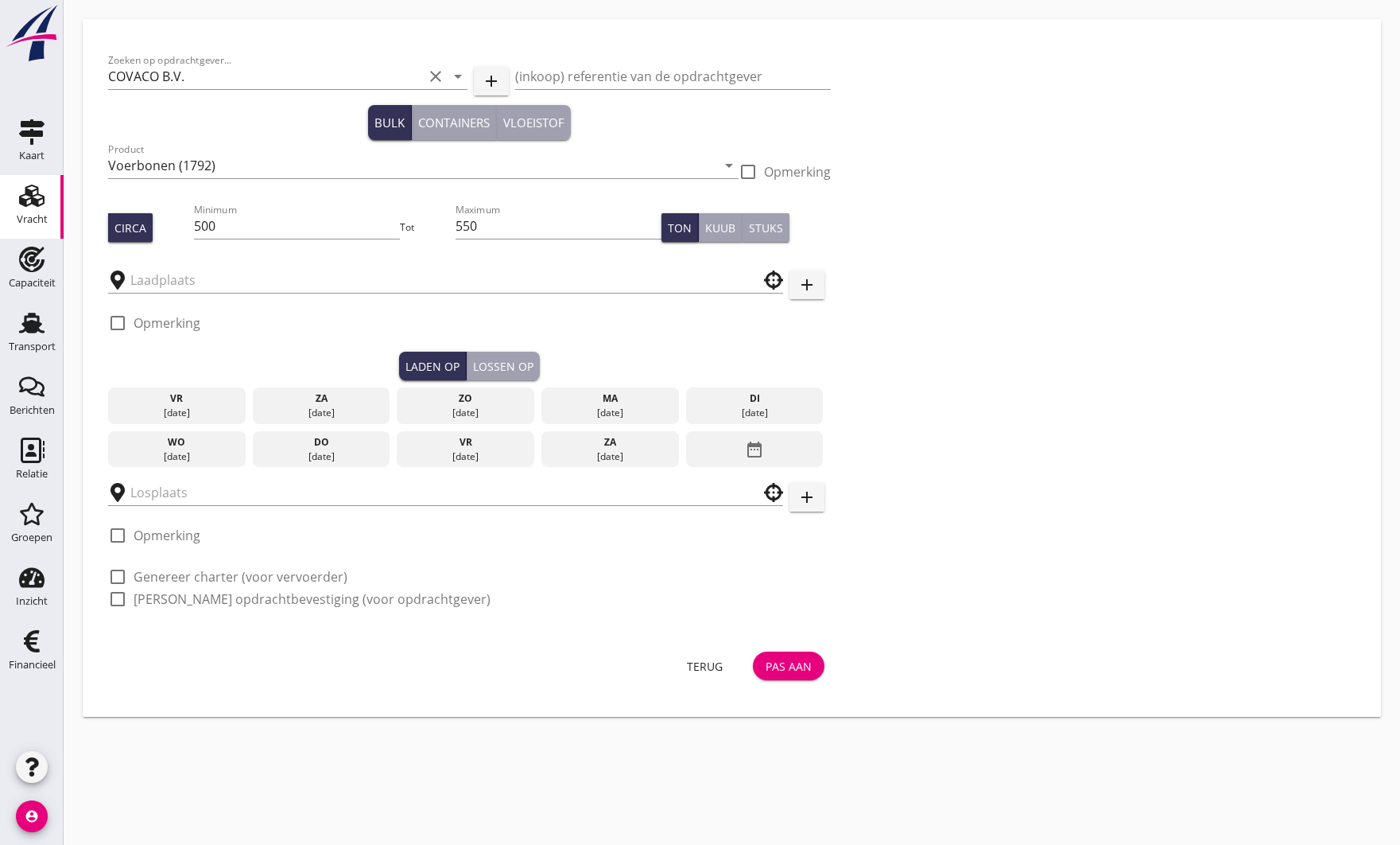
type input "Feedvalid / Covaco"
checkbox input "true"
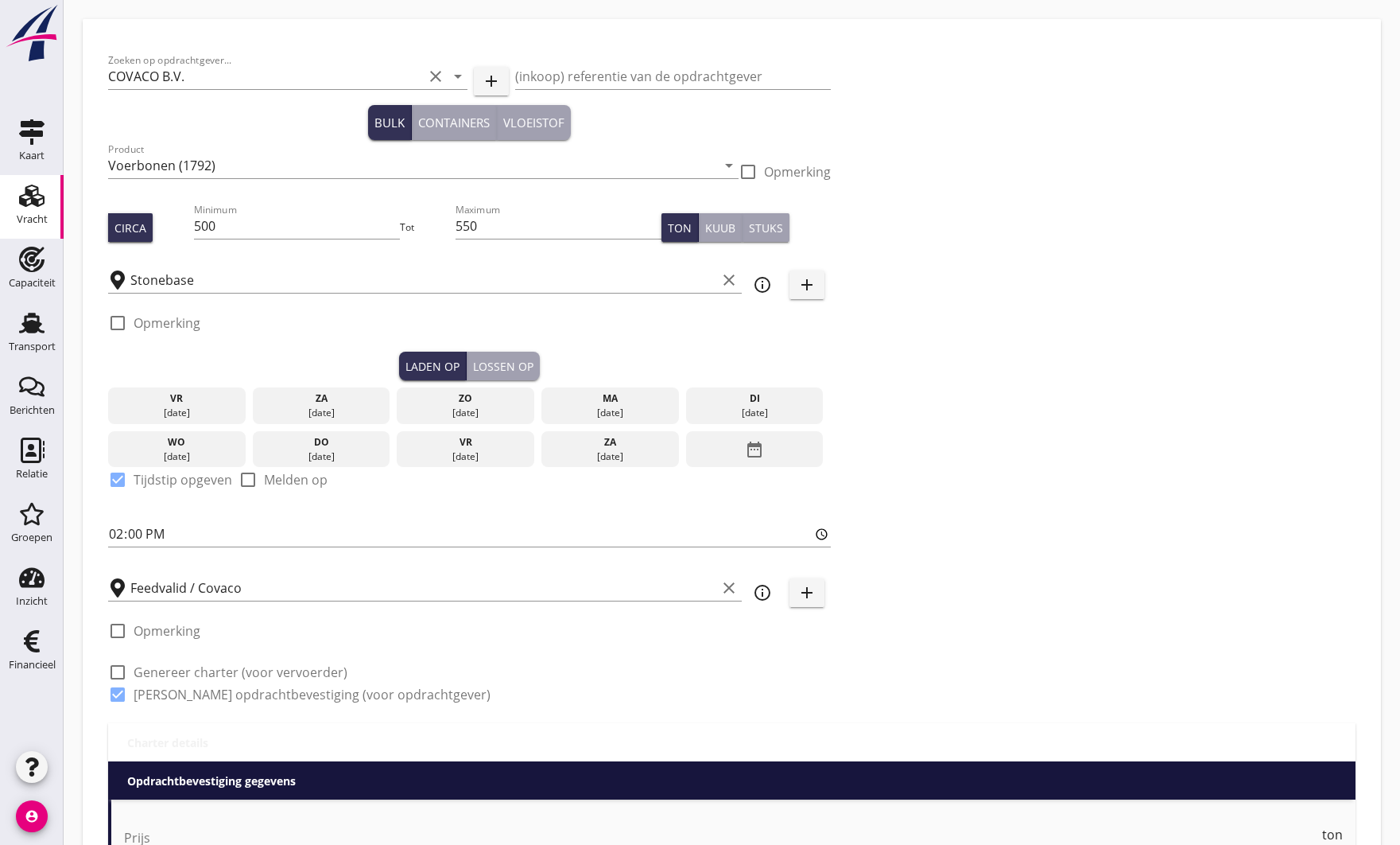
type input "2250"
type textarea "+Fee"
radio input "false"
checkbox input "true"
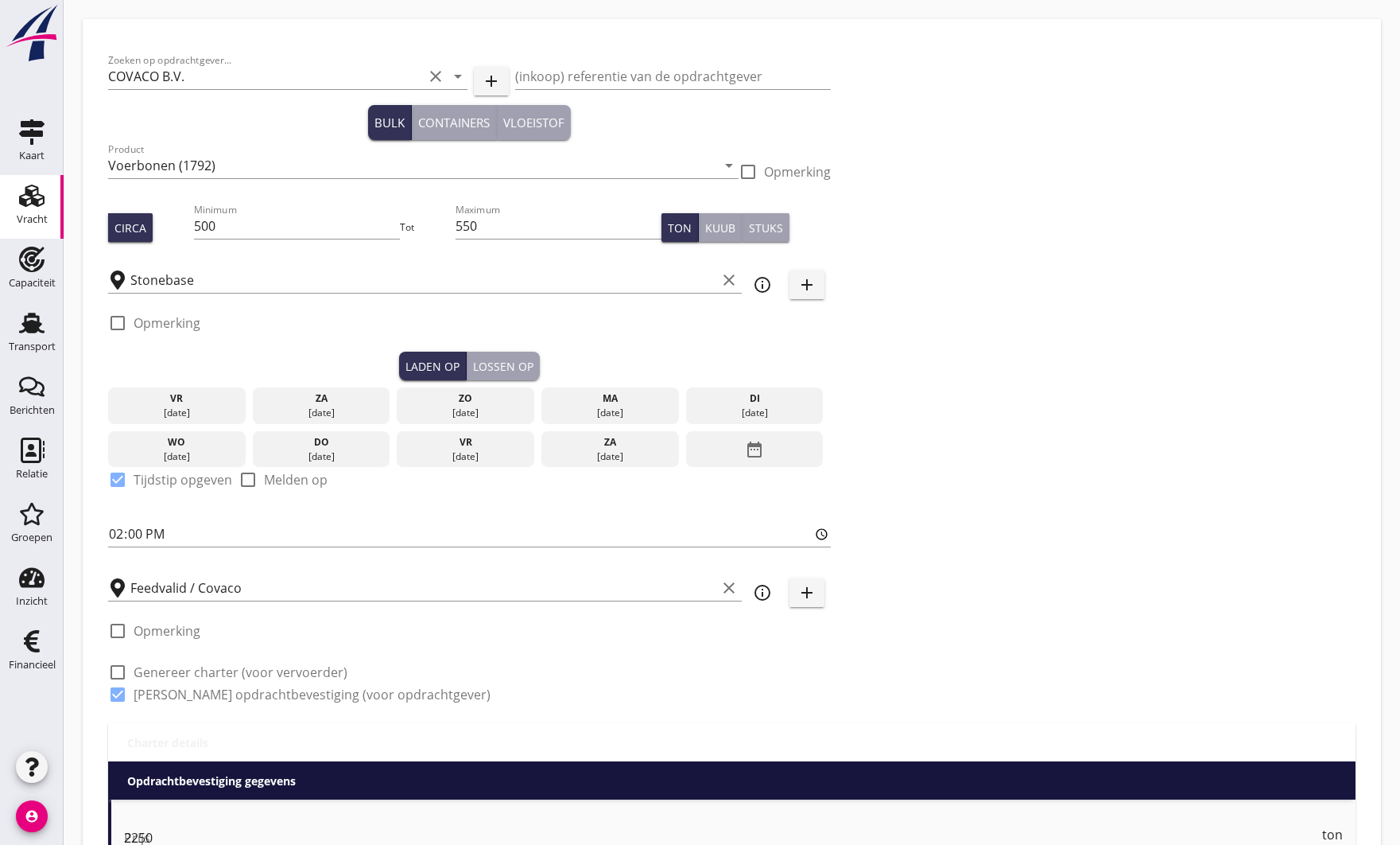
checkbox input "true"
radio input "false"
radio input "true"
radio input "false"
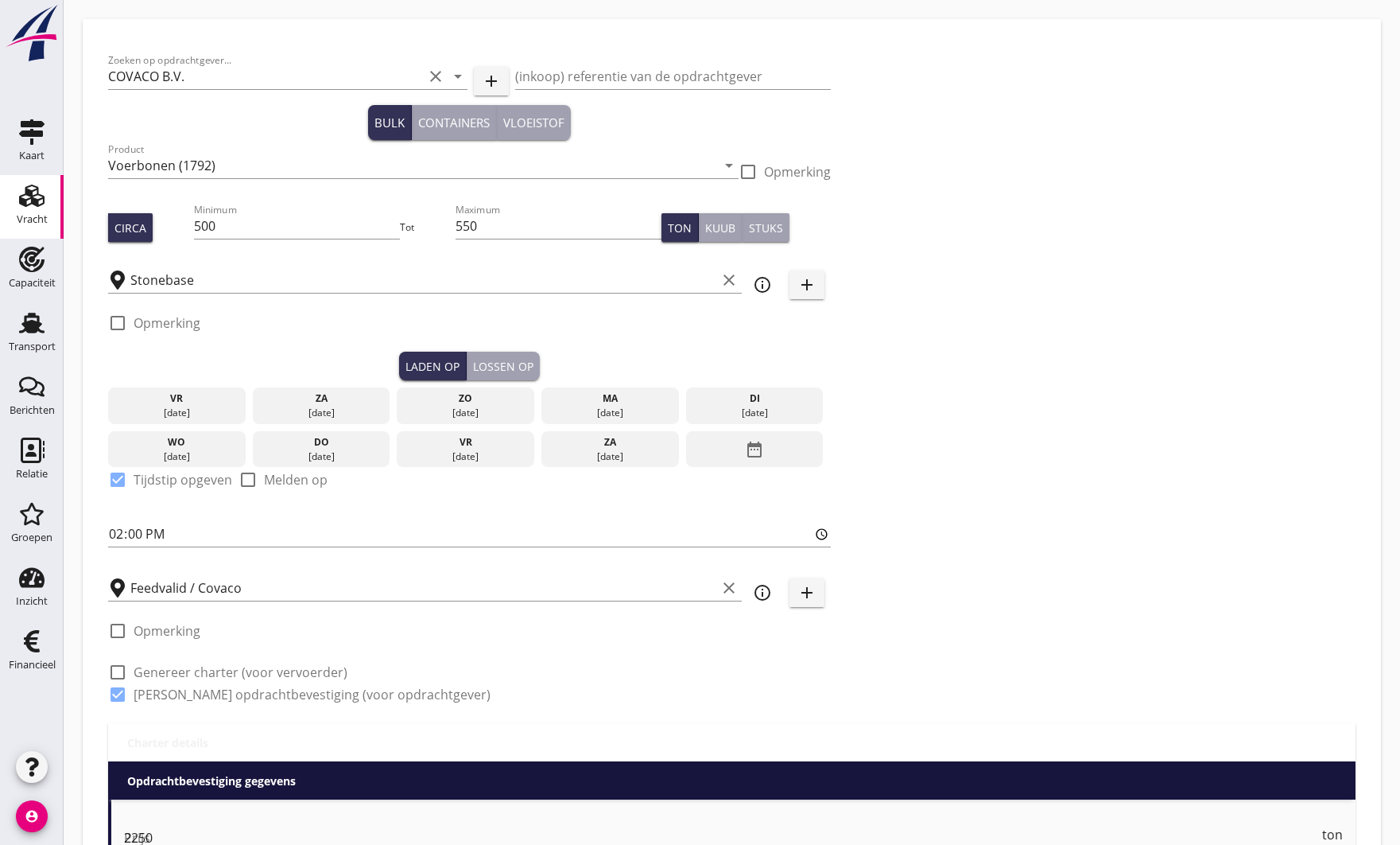
radio input "true"
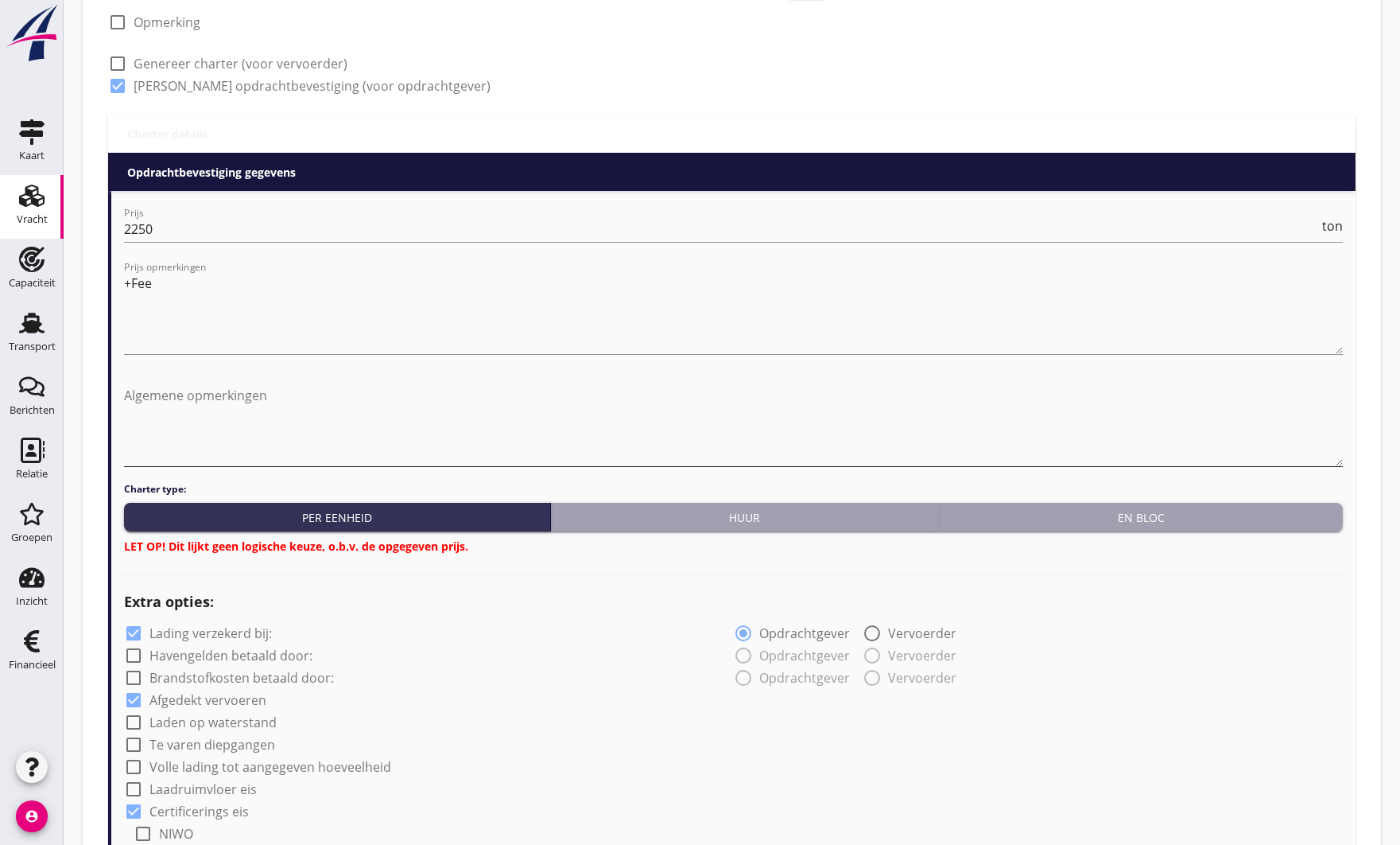
scroll to position [609, 0]
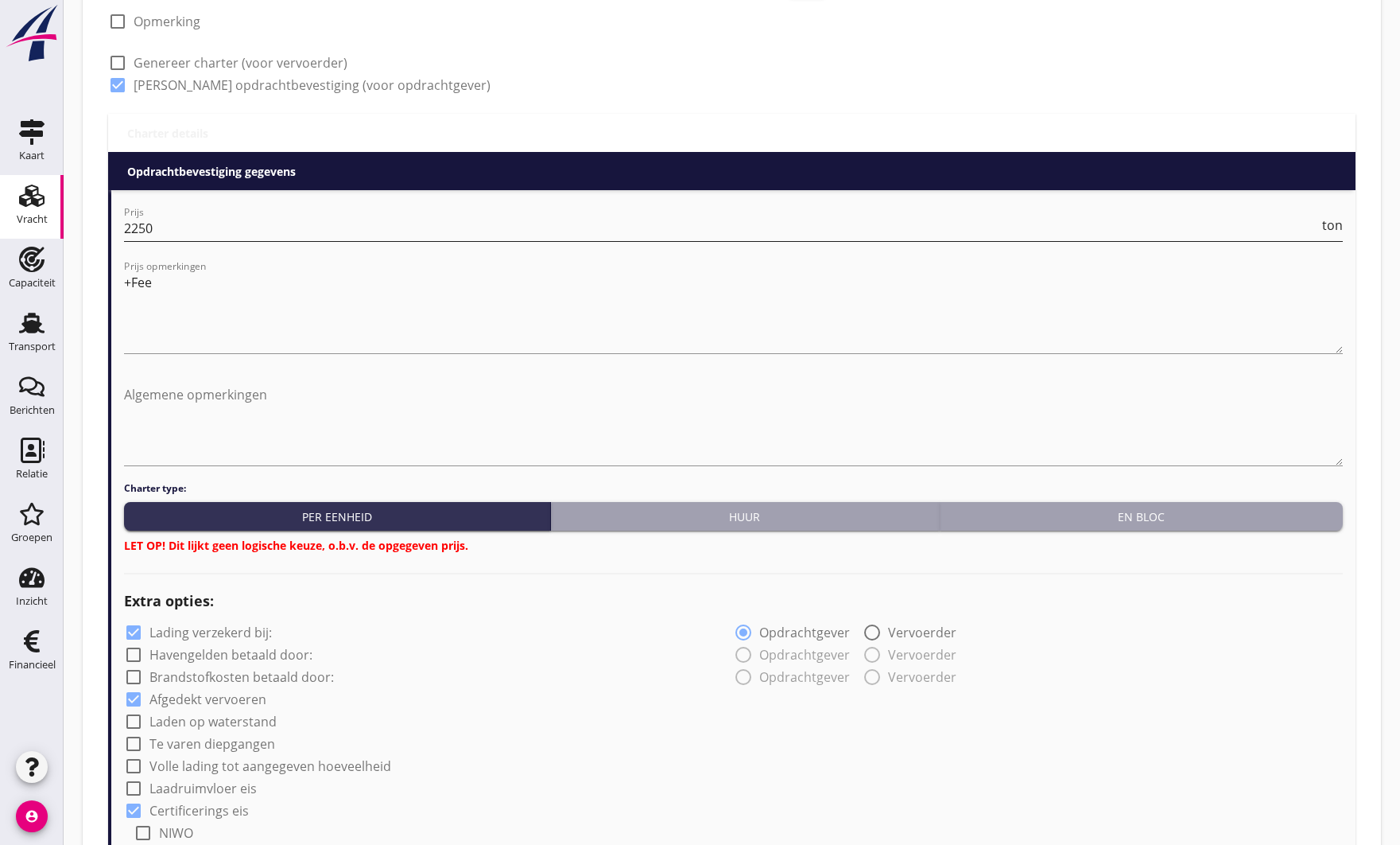
click at [1338, 229] on span "ton" at bounding box center [1332, 225] width 21 height 13
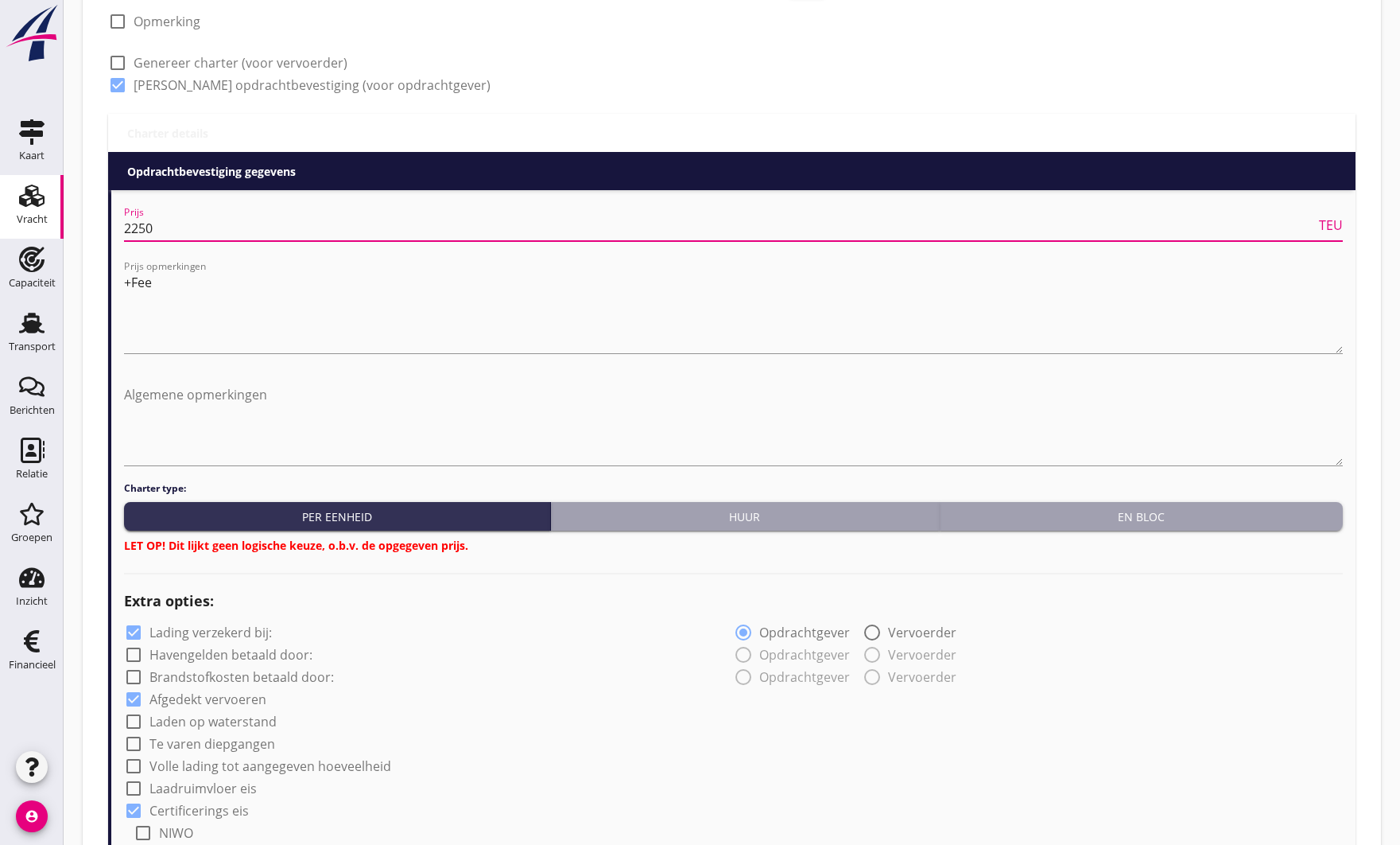
click at [1334, 227] on span "TEU" at bounding box center [1331, 225] width 23 height 13
click at [1339, 228] on span "m3" at bounding box center [1334, 225] width 20 height 13
click at [1339, 228] on span "Stuk" at bounding box center [1330, 225] width 26 height 13
click at [1105, 524] on div "En bloc" at bounding box center [1141, 516] width 390 height 17
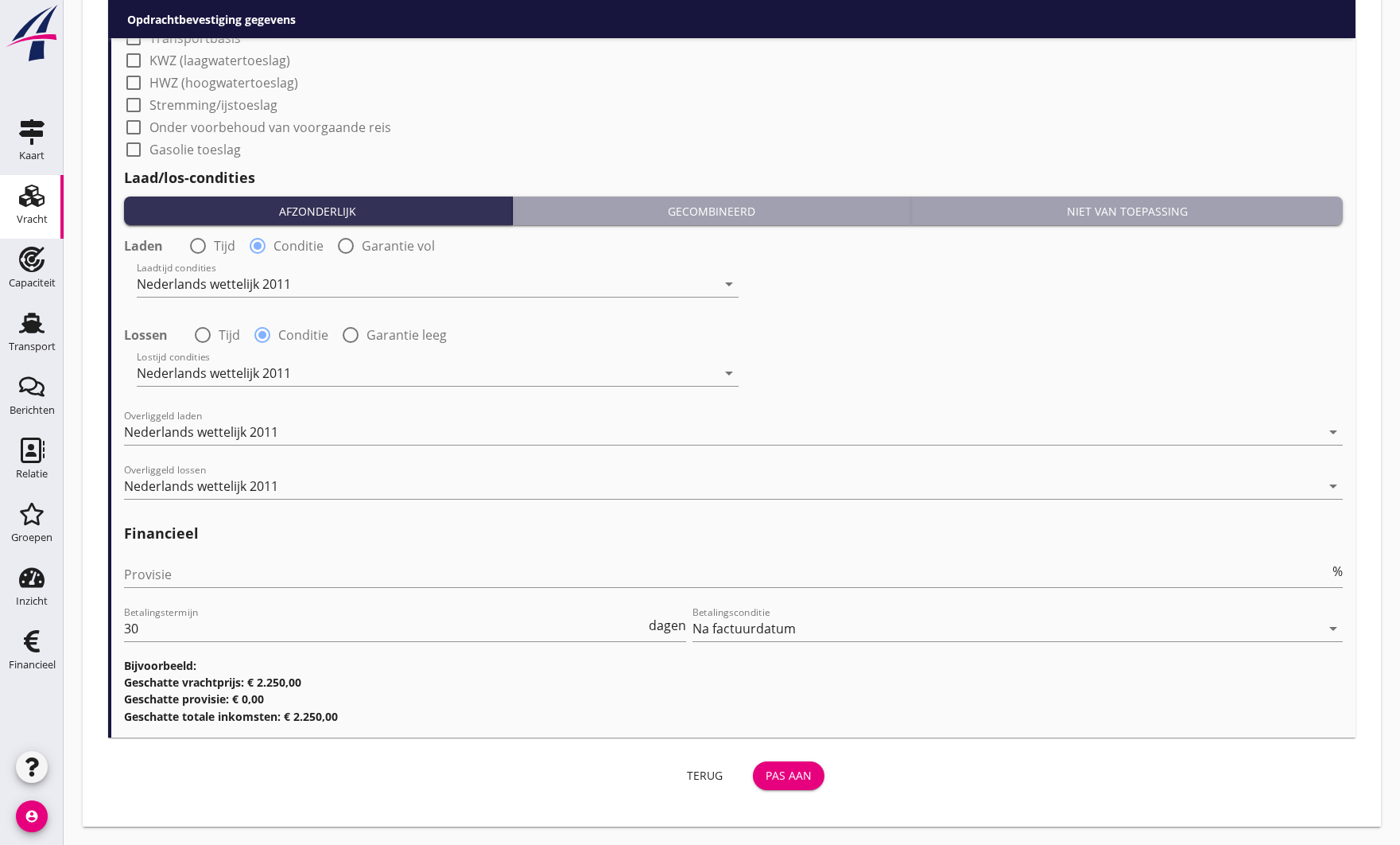
click at [785, 779] on div "Pas aan" at bounding box center [788, 775] width 46 height 17
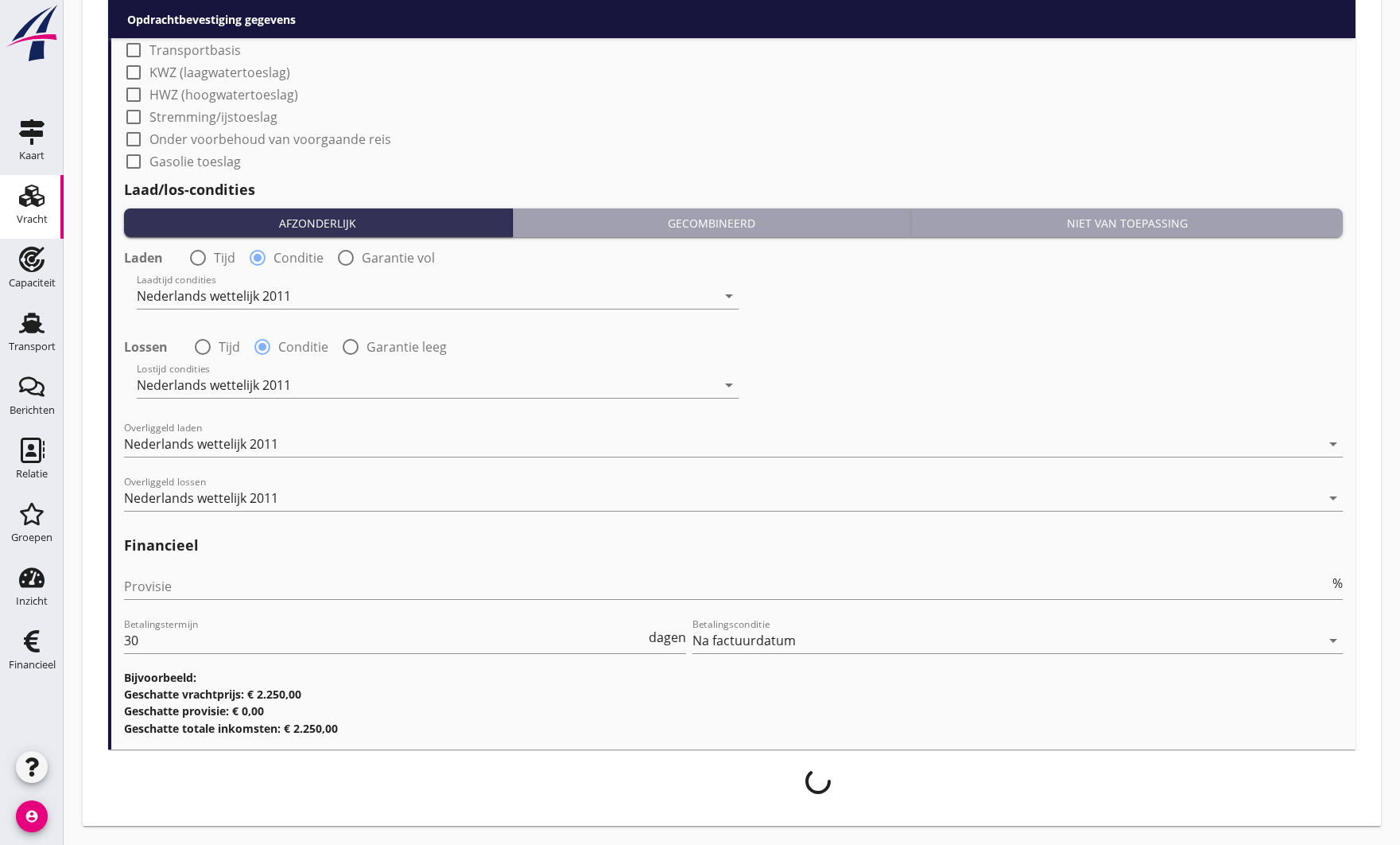
scroll to position [1651, 0]
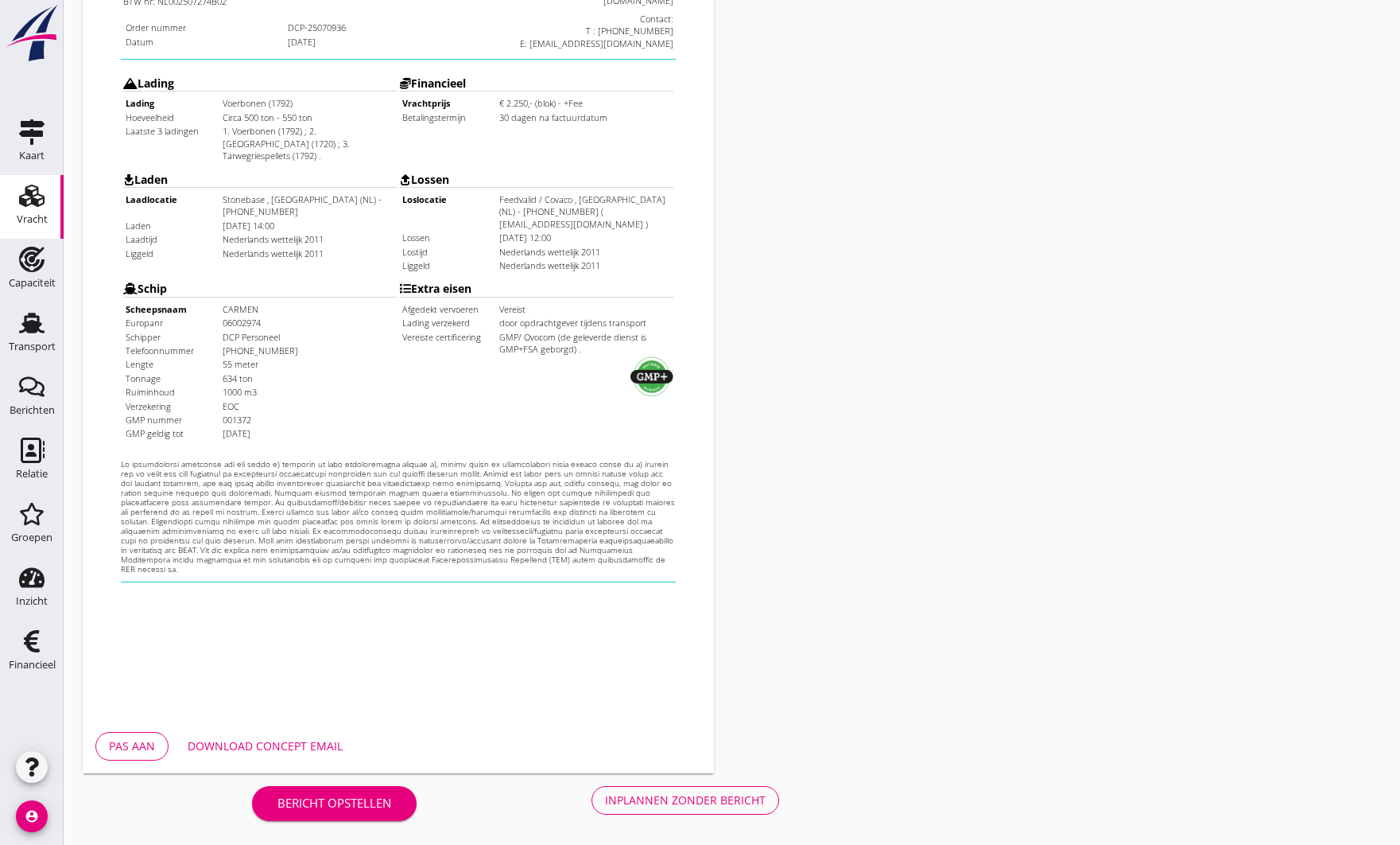
scroll to position [334, 0]
click at [683, 798] on div "Inplannen zonder bericht" at bounding box center [685, 799] width 160 height 17
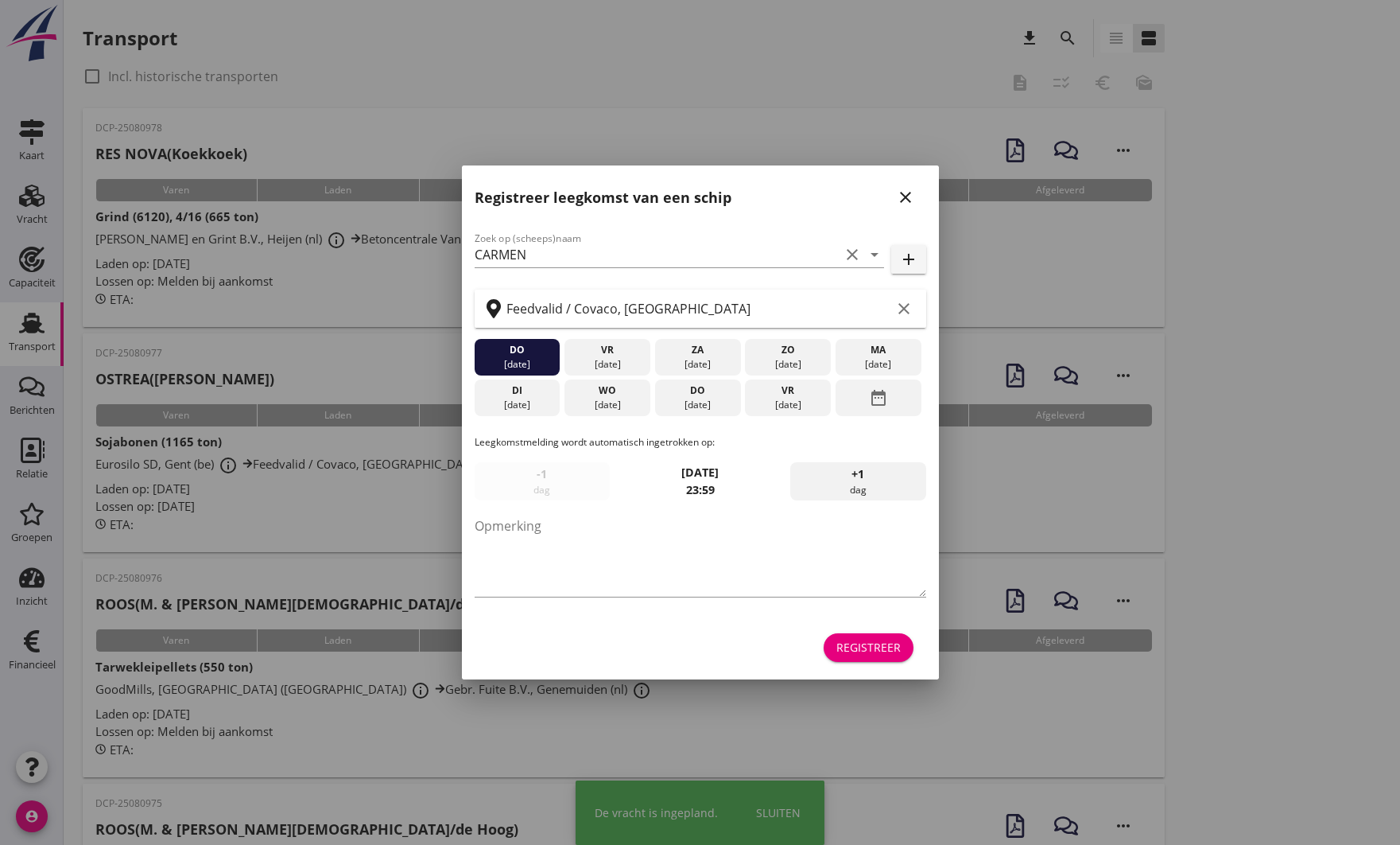
click at [909, 203] on icon "close" at bounding box center [906, 198] width 20 height 20
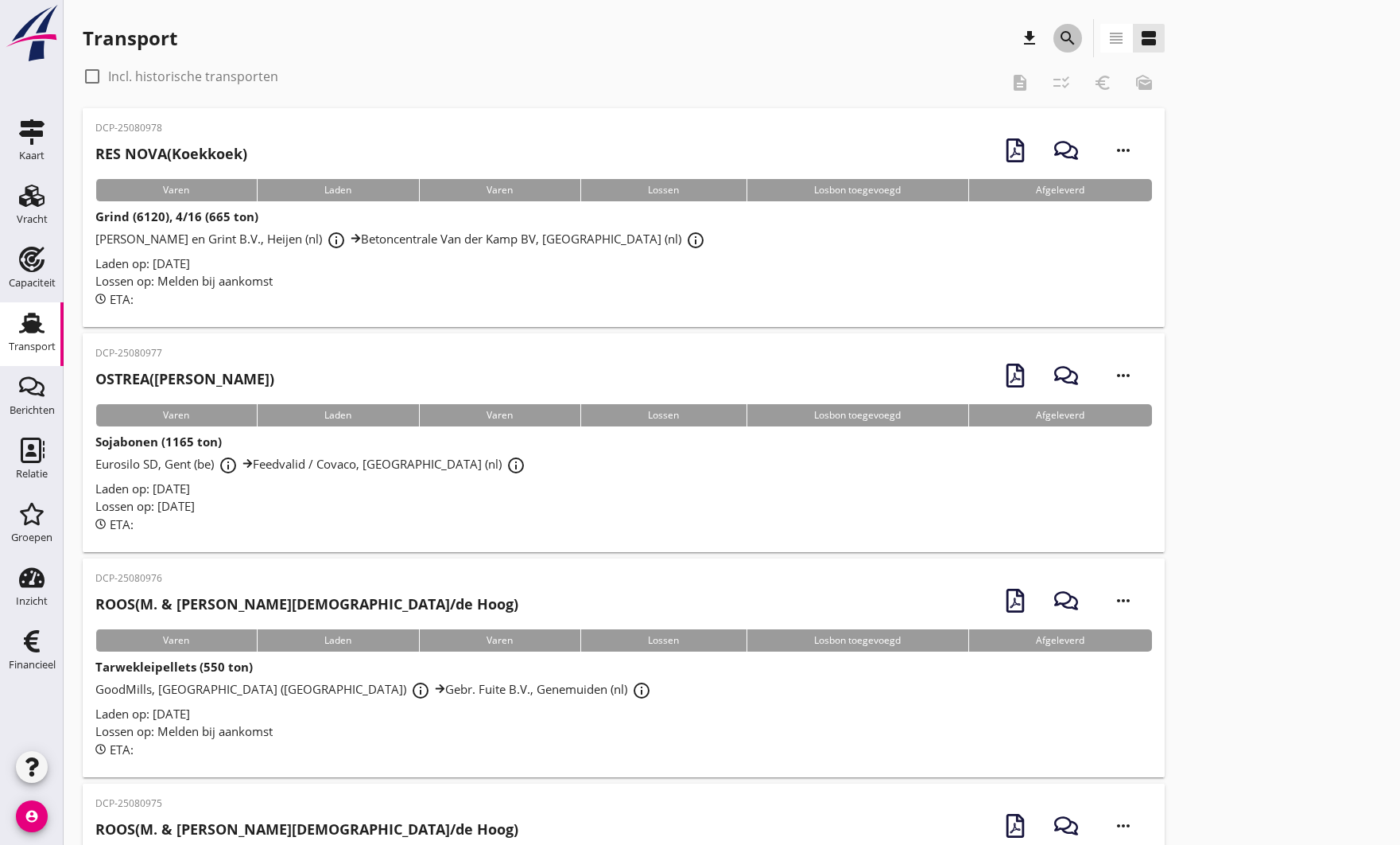
click at [1062, 36] on icon "search" at bounding box center [1068, 38] width 20 height 20
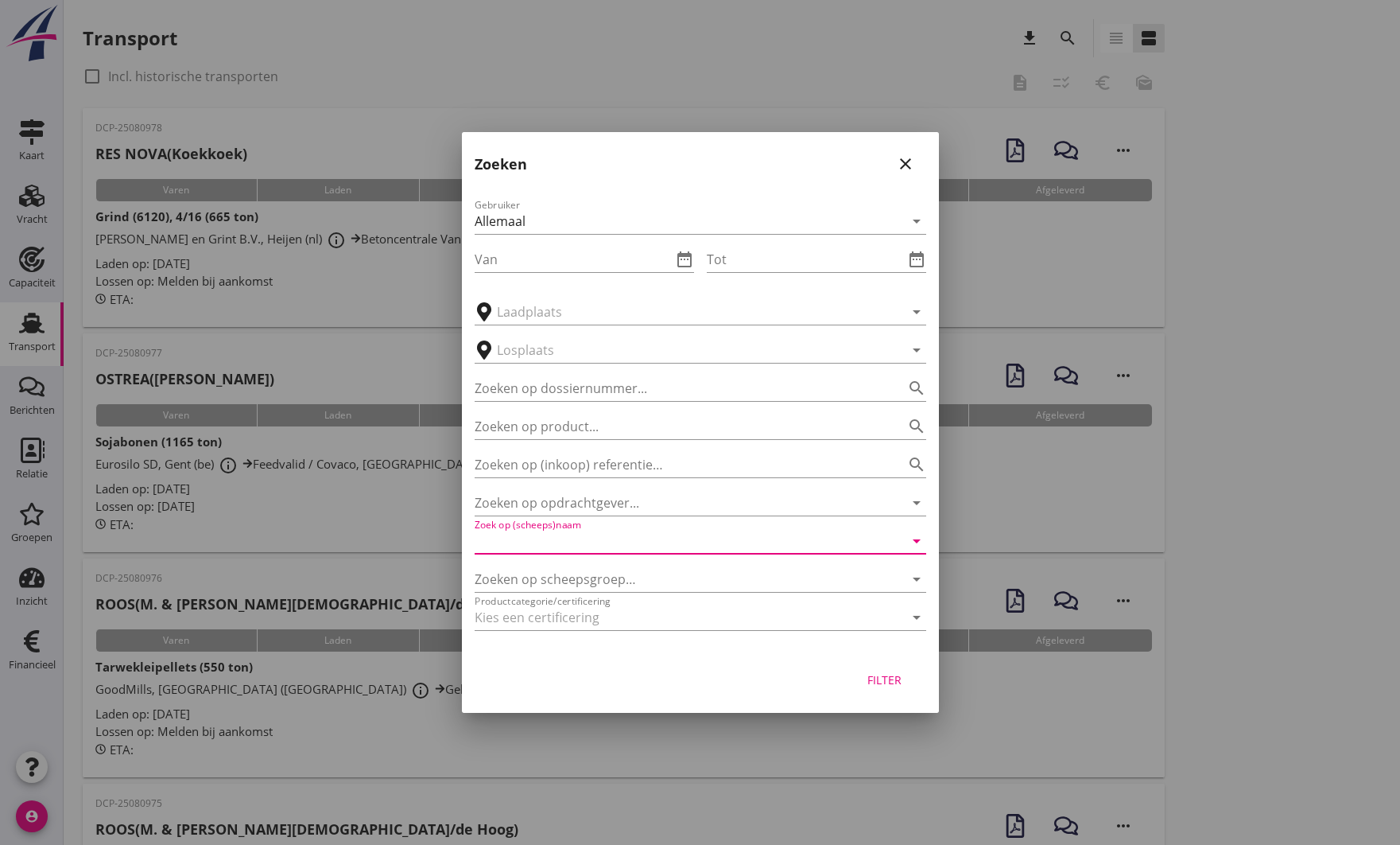
click at [532, 540] on input "Zoek op (scheeps)naam" at bounding box center [678, 541] width 407 height 25
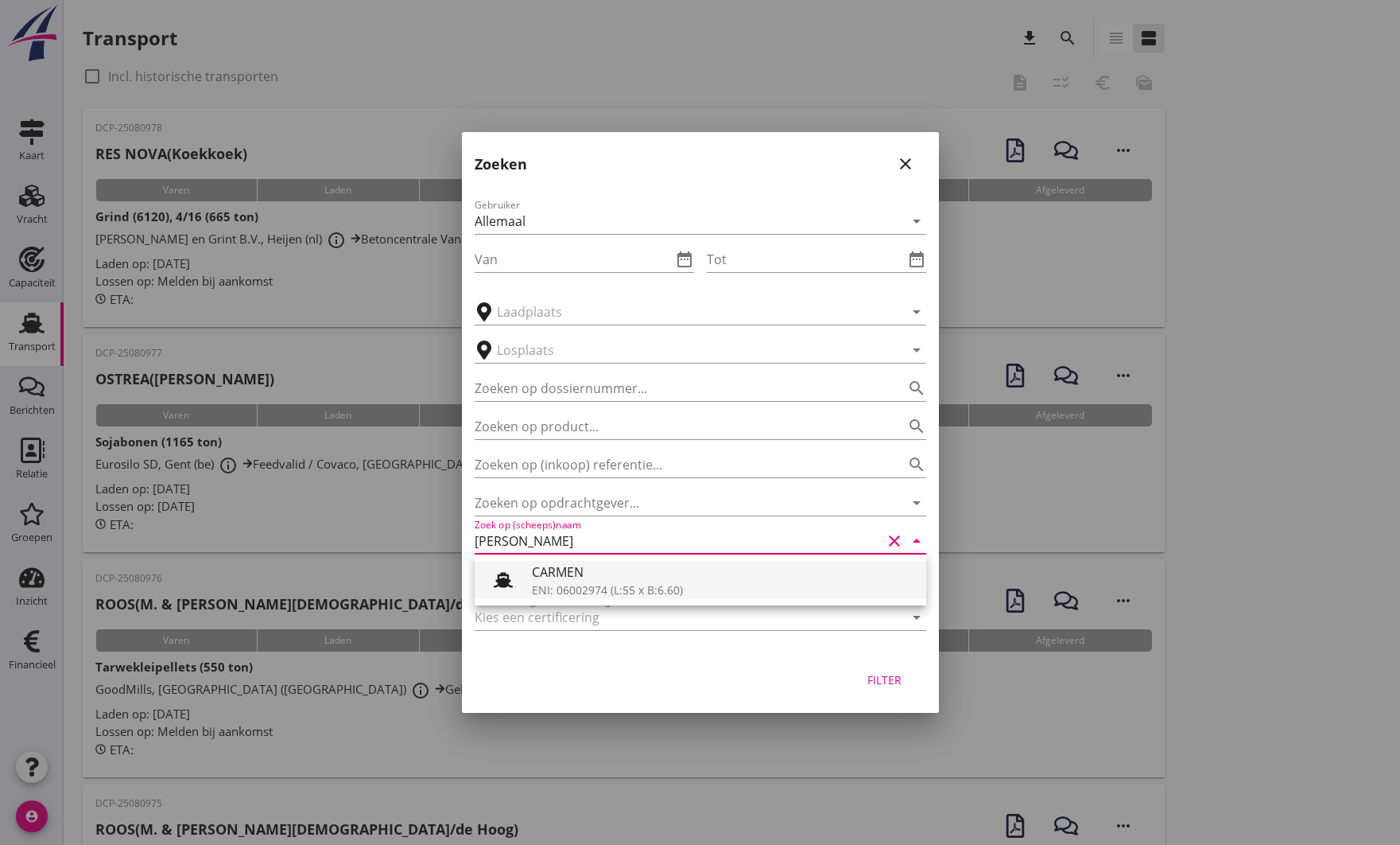
click at [547, 585] on div "ENI: 06002974 (L:55 x B:6.60)" at bounding box center [722, 589] width 381 height 17
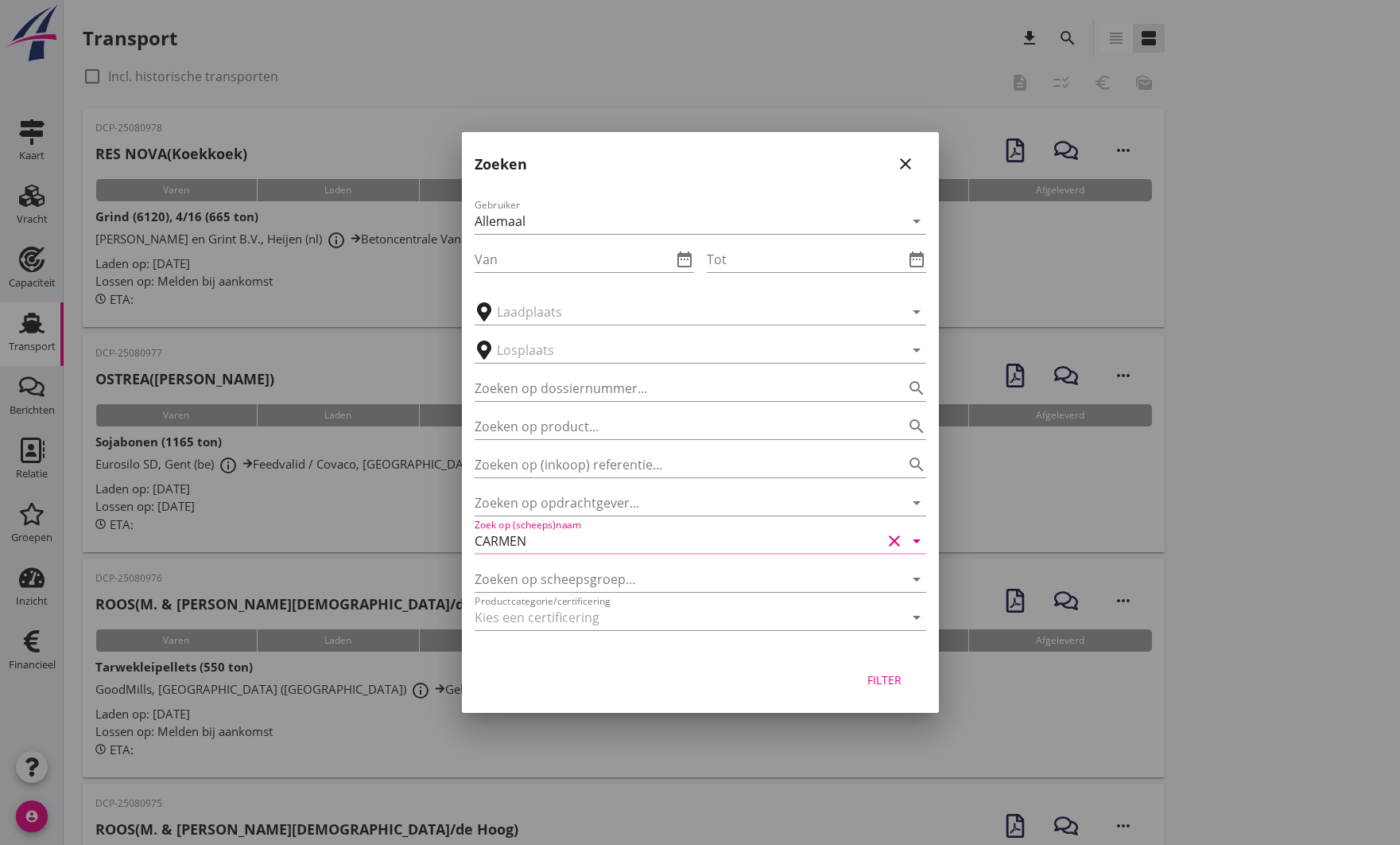
click at [888, 676] on div "Filter" at bounding box center [885, 679] width 45 height 17
type input "CARMEN"
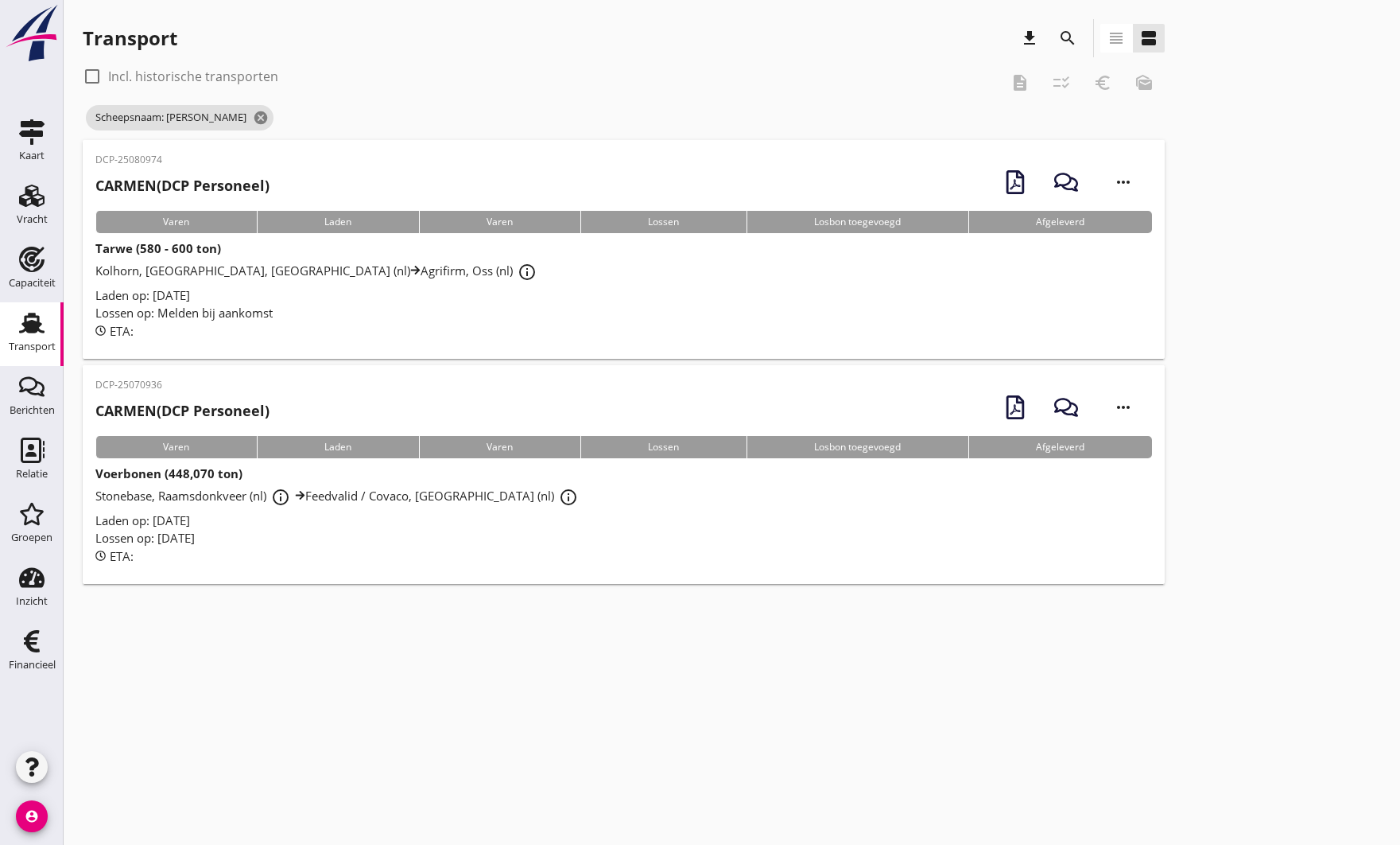
click at [314, 449] on div "Laden" at bounding box center [338, 447] width 162 height 22
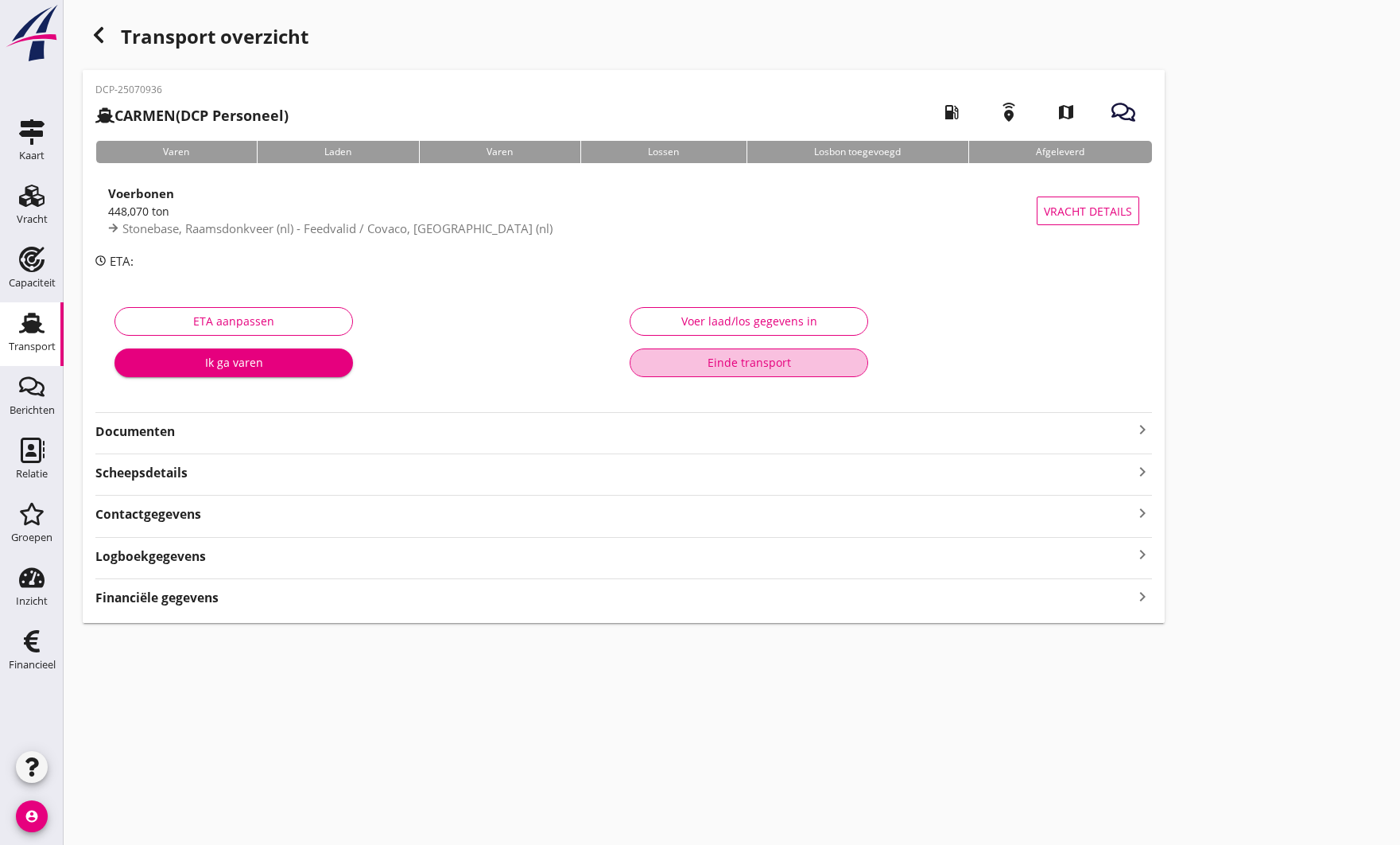
click at [753, 368] on div "Einde transport" at bounding box center [749, 362] width 211 height 17
